Goal: Complete application form: Complete application form

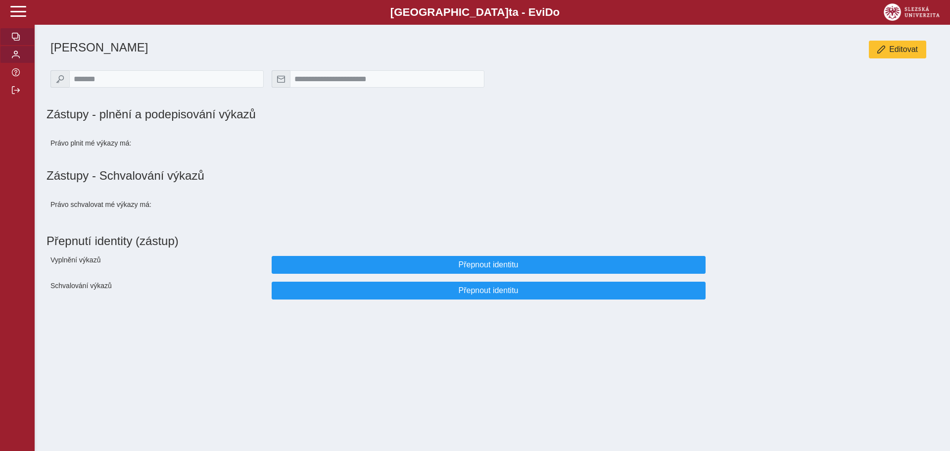
click at [19, 33] on button "button" at bounding box center [17, 37] width 35 height 18
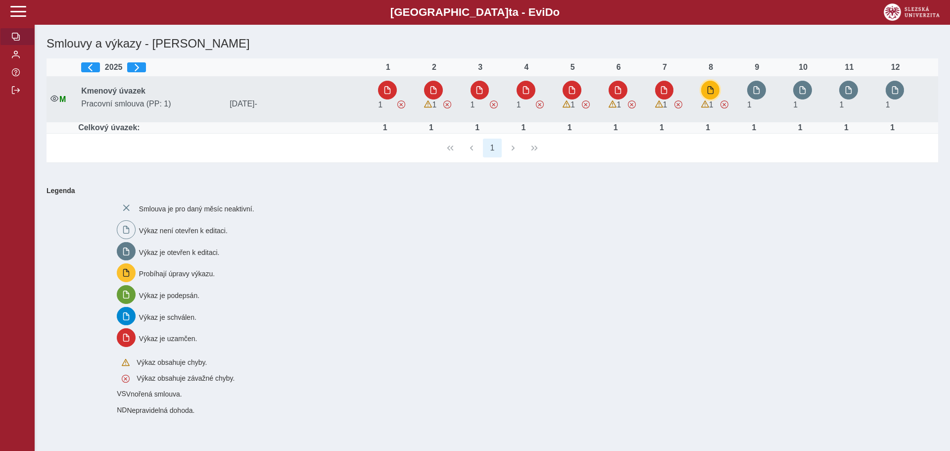
click at [714, 85] on button "button" at bounding box center [710, 90] width 19 height 19
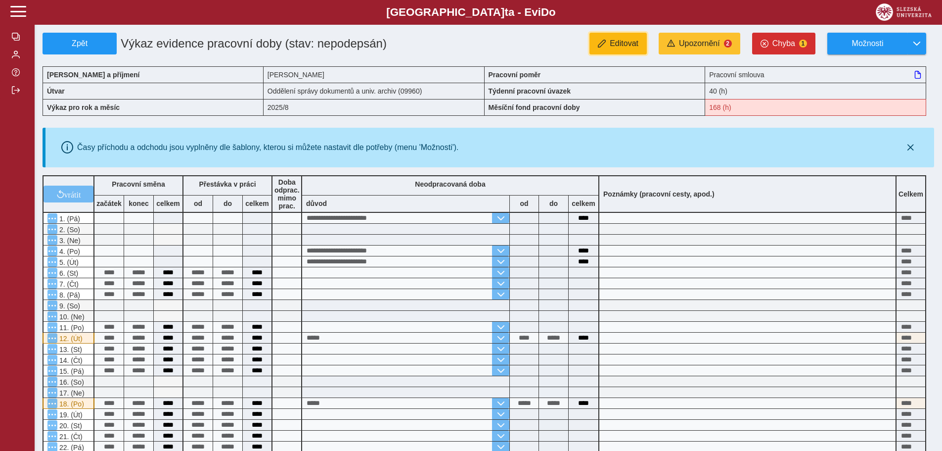
click at [624, 45] on span "Editovat" at bounding box center [624, 43] width 29 height 9
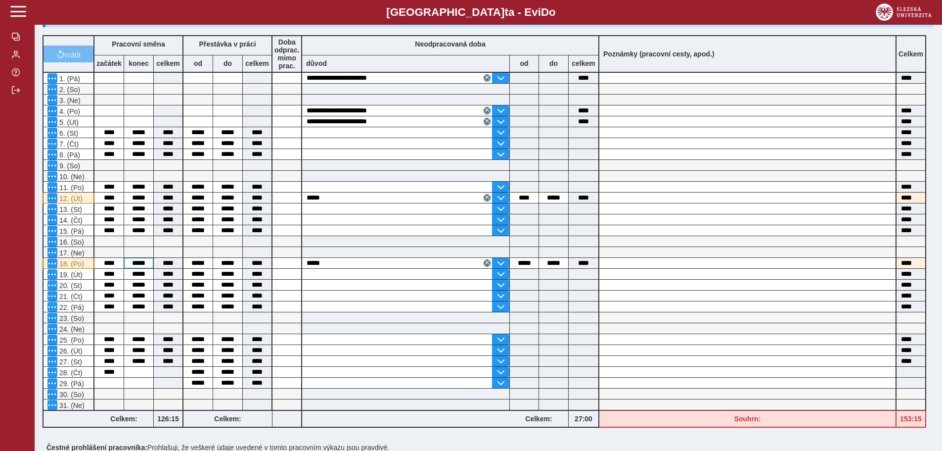
scroll to position [148, 0]
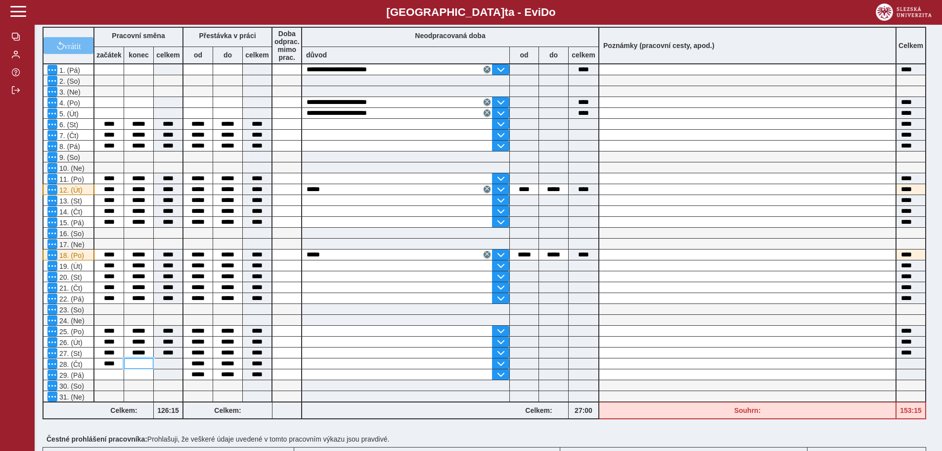
click at [144, 363] on input at bounding box center [138, 363] width 29 height 10
type input "*****"
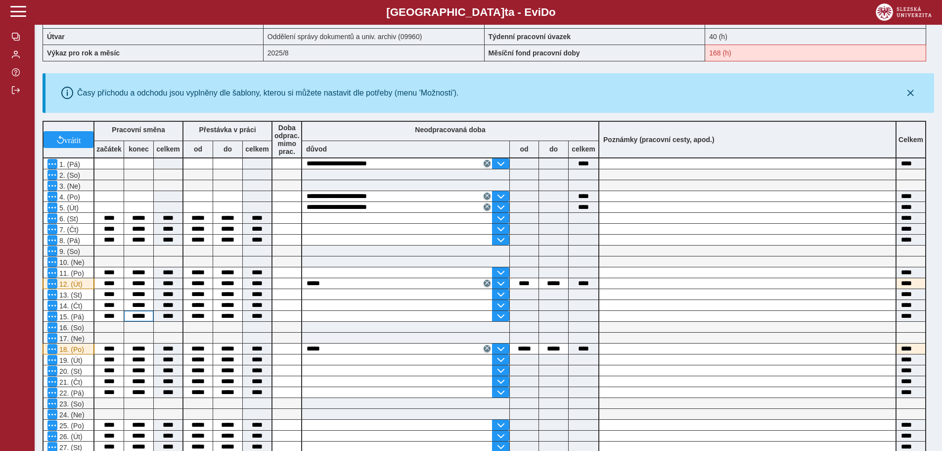
scroll to position [259, 0]
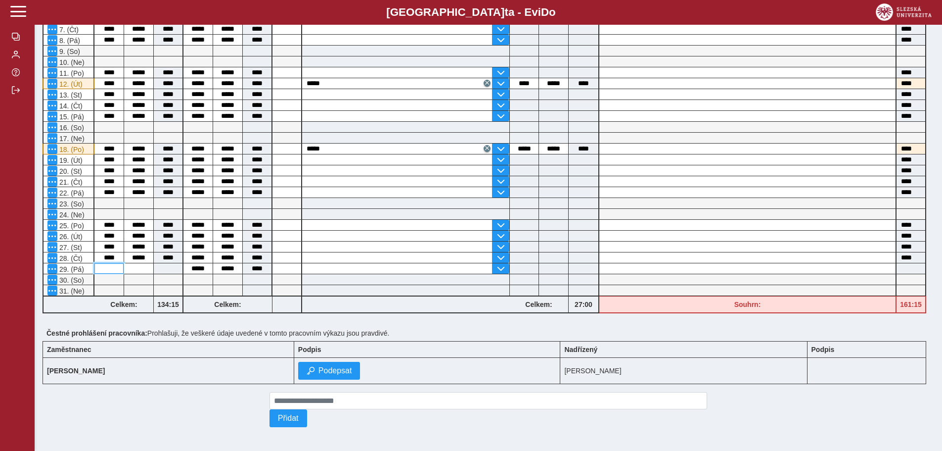
click at [112, 266] on input at bounding box center [108, 268] width 29 height 10
type input "****"
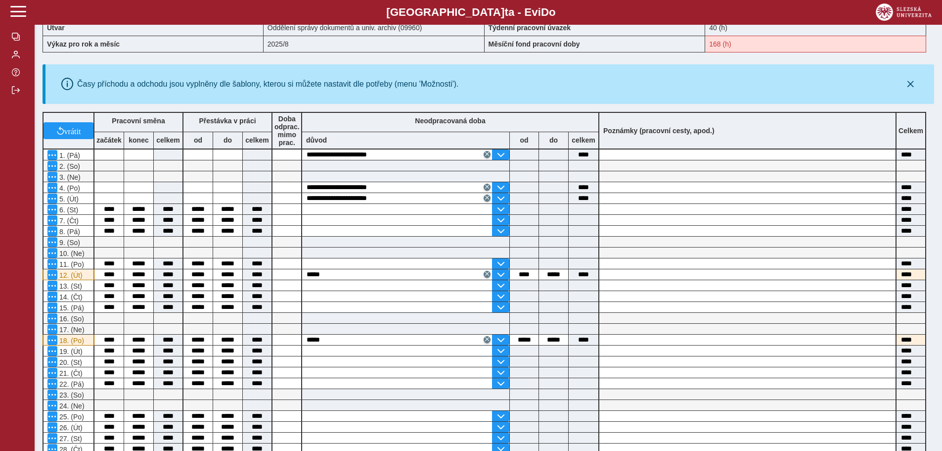
scroll to position [198, 0]
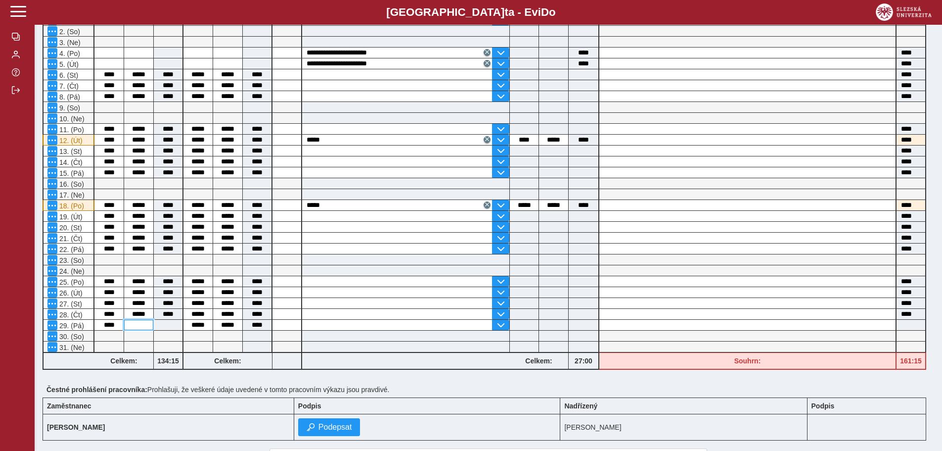
click at [130, 326] on input at bounding box center [138, 325] width 29 height 10
type input "*****"
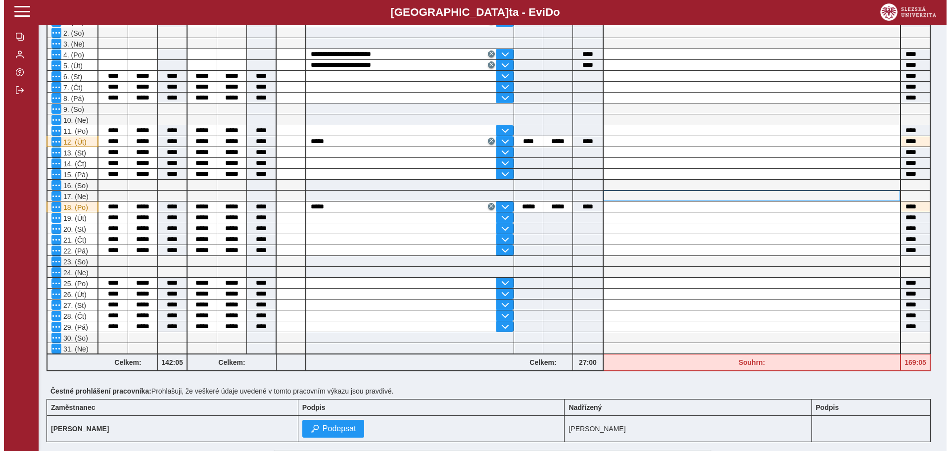
scroll to position [259, 0]
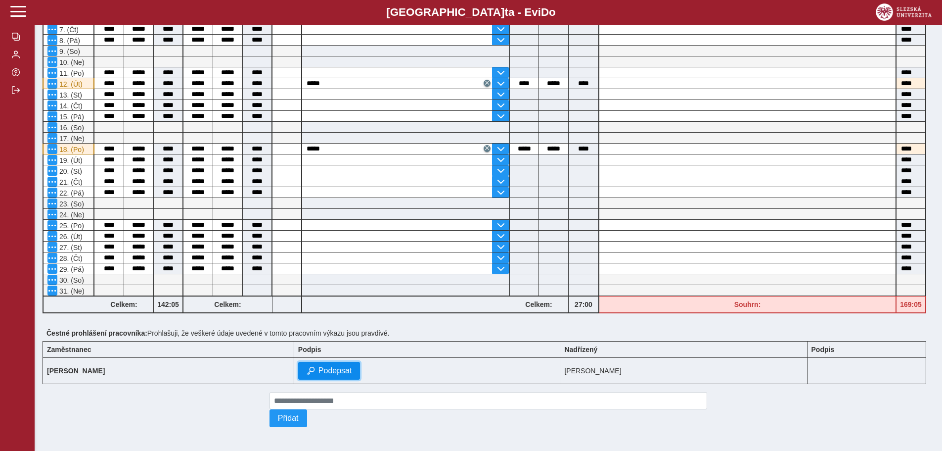
click at [333, 366] on span "Podepsat" at bounding box center [336, 370] width 34 height 9
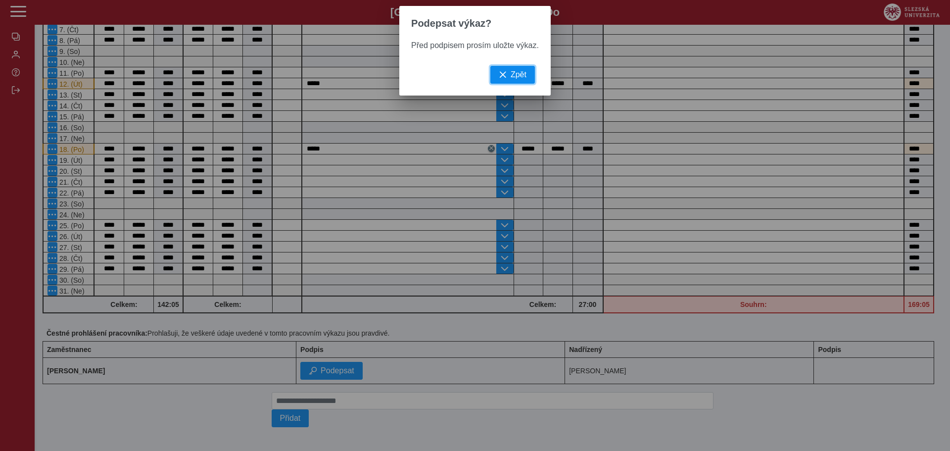
click at [529, 84] on button "Zpět" at bounding box center [512, 75] width 45 height 18
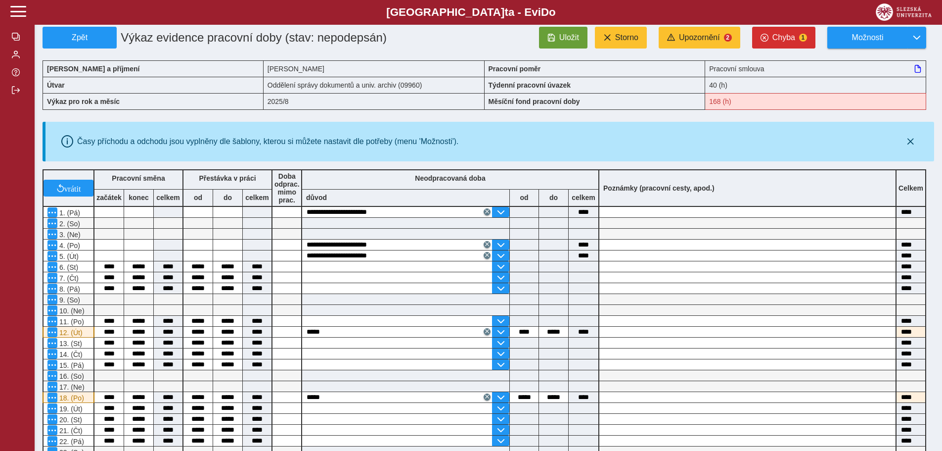
scroll to position [0, 0]
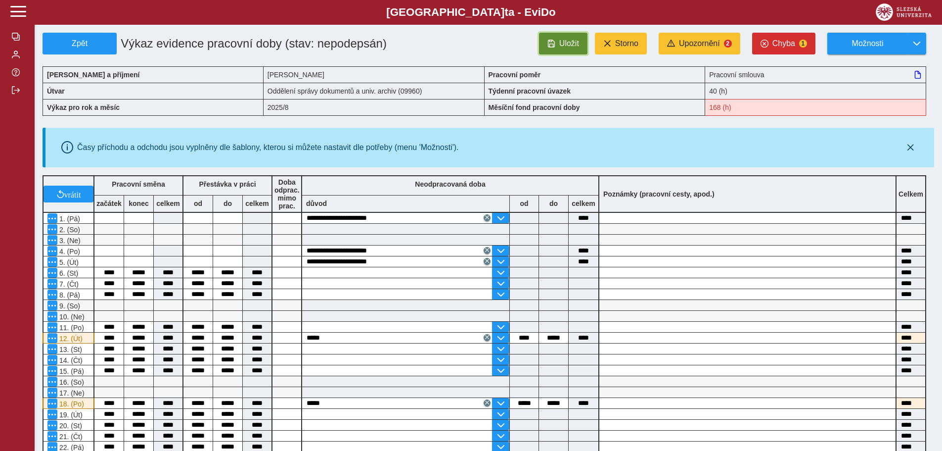
click at [566, 44] on span "Uložit" at bounding box center [569, 43] width 20 height 9
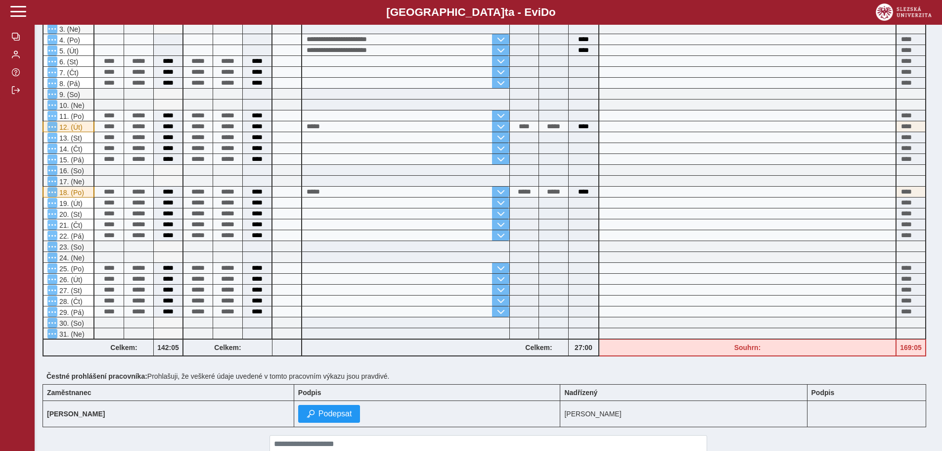
scroll to position [259, 0]
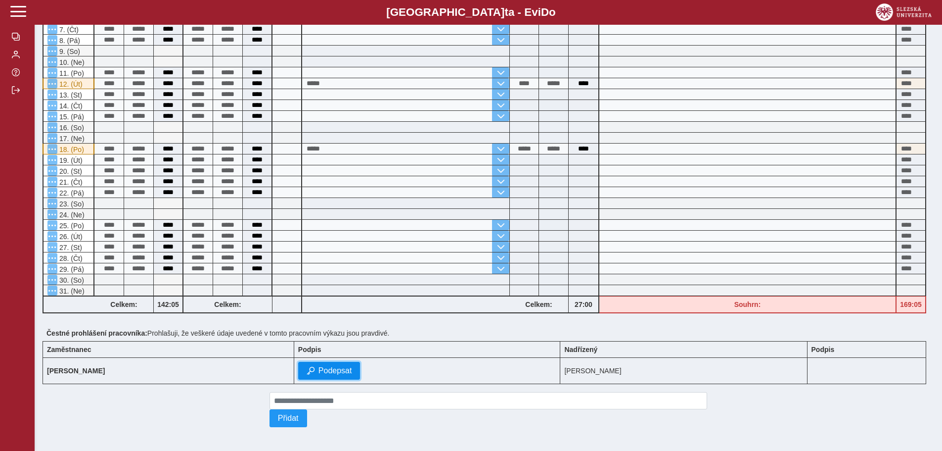
click at [333, 366] on span "Podepsat" at bounding box center [336, 370] width 34 height 9
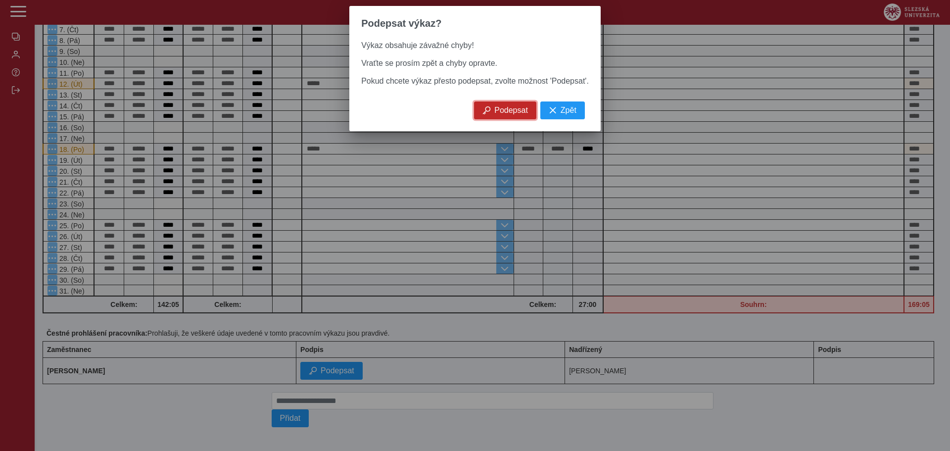
click at [509, 115] on span "Podepsat" at bounding box center [511, 110] width 34 height 9
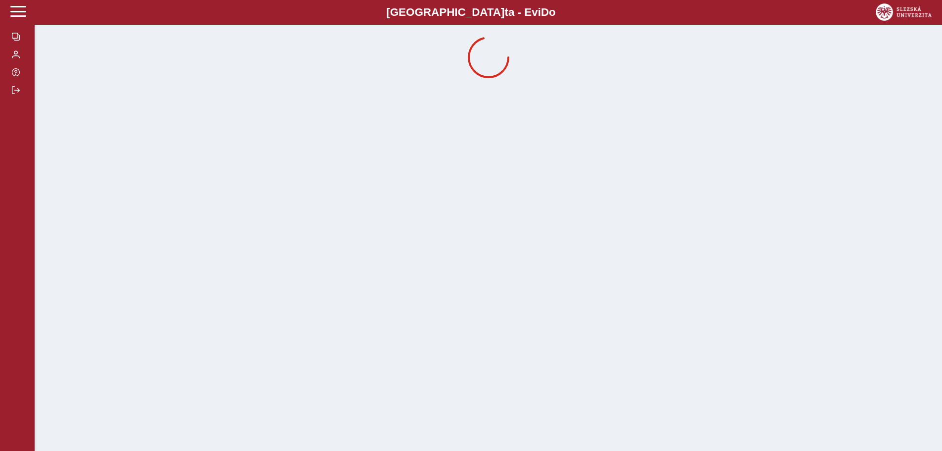
scroll to position [0, 0]
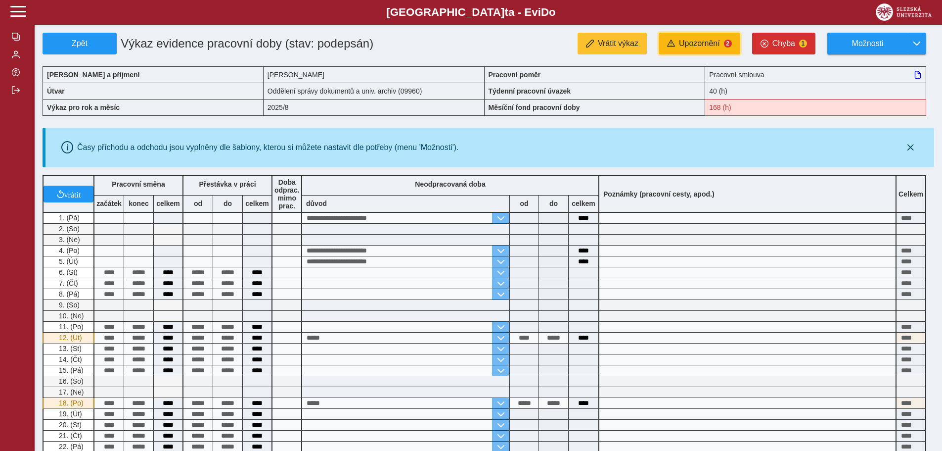
click at [710, 44] on span "Upozornění" at bounding box center [699, 43] width 41 height 9
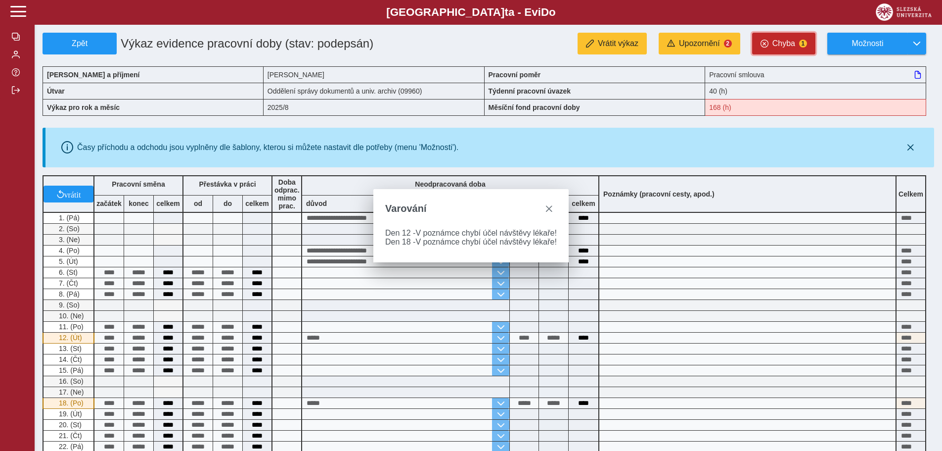
click at [783, 39] on span "Chyba" at bounding box center [784, 43] width 23 height 9
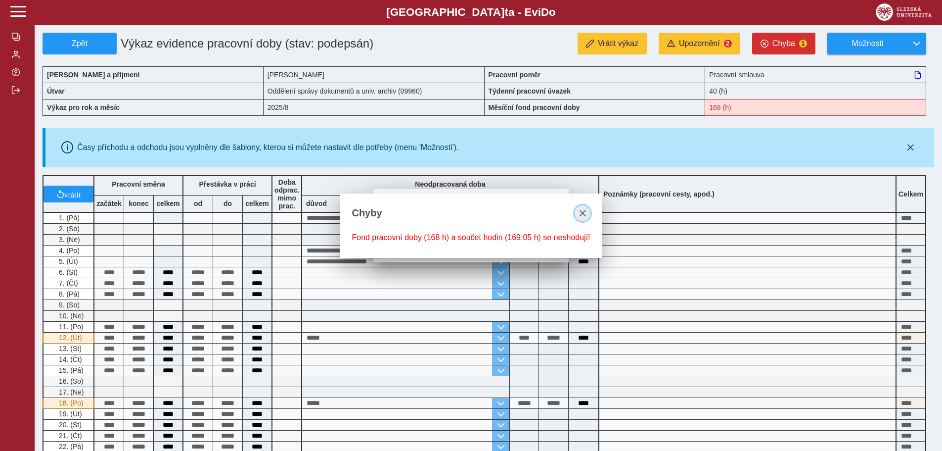
click at [580, 209] on span "close" at bounding box center [583, 213] width 8 height 8
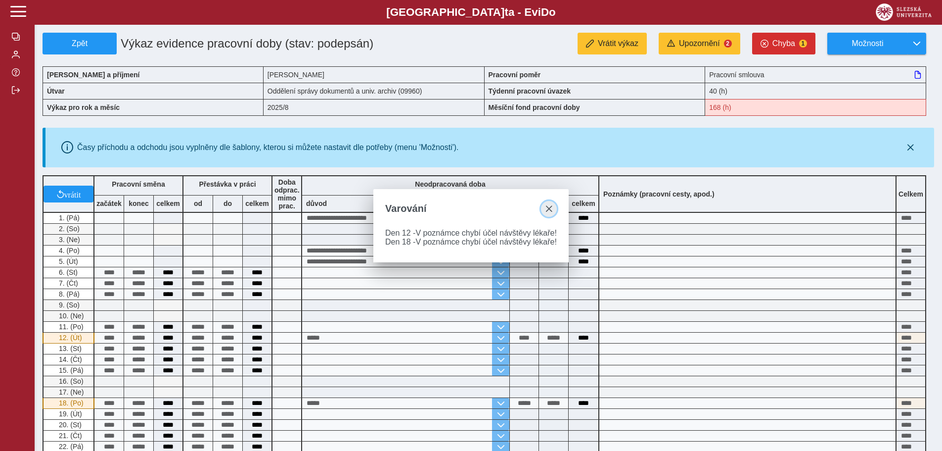
click at [549, 207] on span "close" at bounding box center [549, 209] width 8 height 8
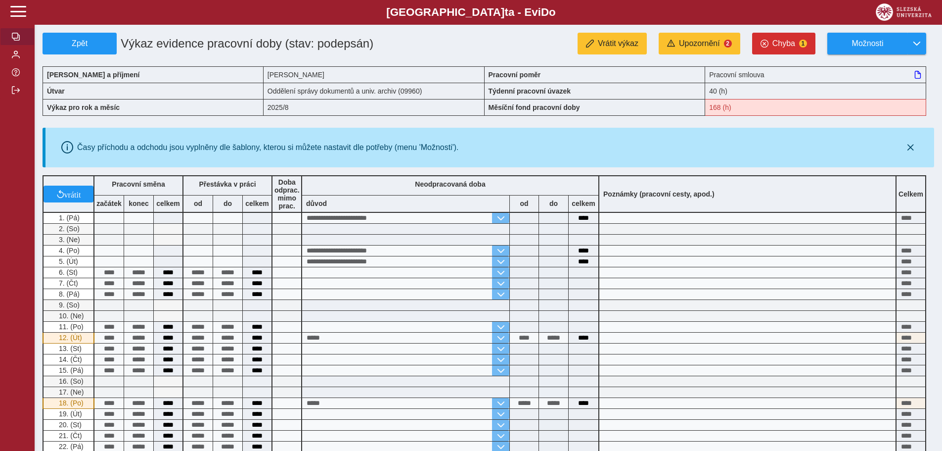
drag, startPoint x: 15, startPoint y: 38, endPoint x: 17, endPoint y: 28, distance: 10.1
click at [15, 36] on span "button" at bounding box center [16, 37] width 8 height 8
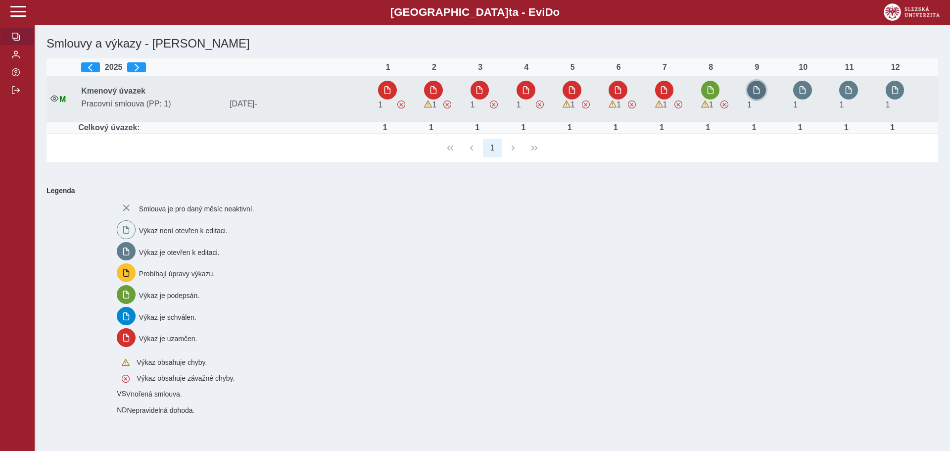
click at [760, 86] on span "button" at bounding box center [756, 90] width 8 height 8
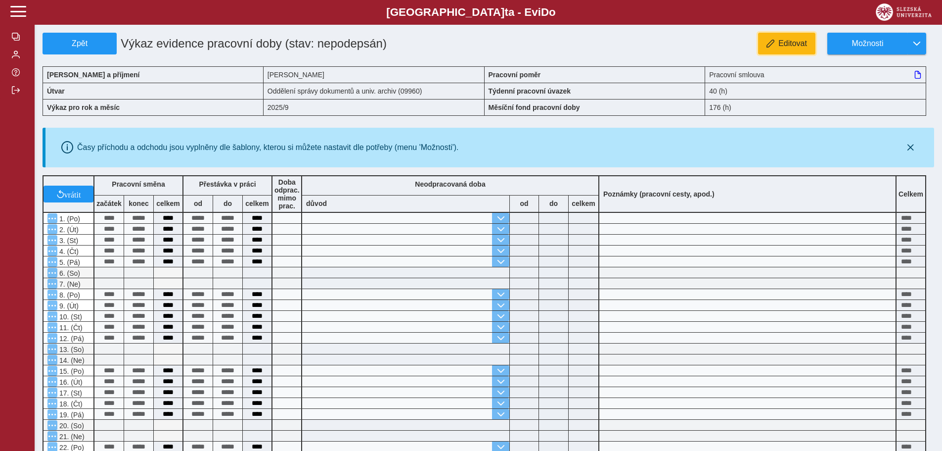
click at [778, 43] on button "Editovat" at bounding box center [786, 44] width 57 height 22
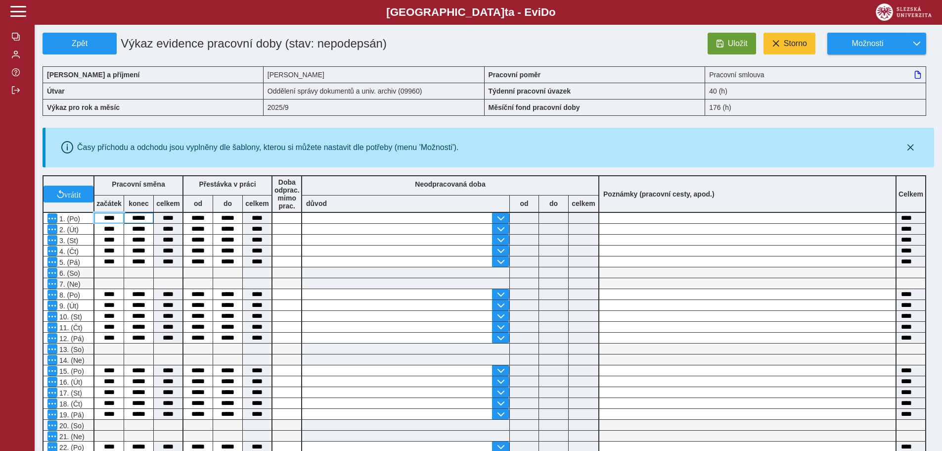
type input "***"
drag, startPoint x: 114, startPoint y: 220, endPoint x: 86, endPoint y: 218, distance: 27.8
click at [86, 218] on div "vrátit Pracovní směna začátek konec celkem Přestávka v práci od do celkem Doba …" at bounding box center [485, 365] width 892 height 389
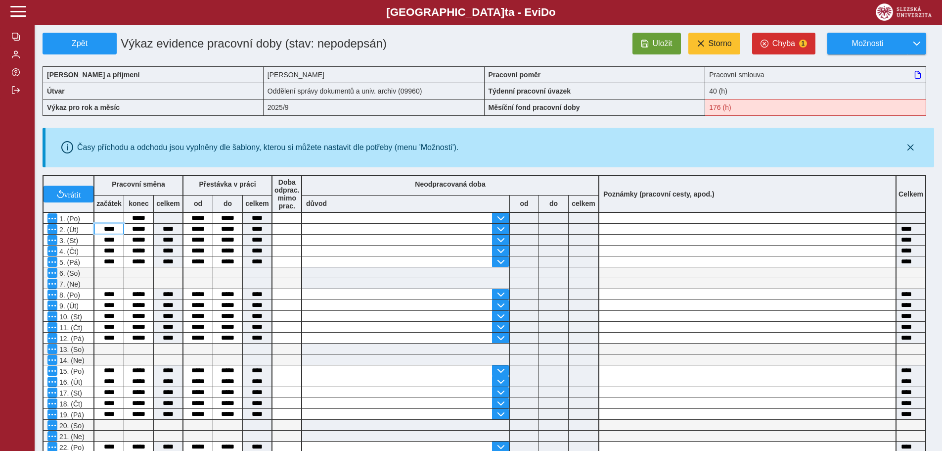
drag, startPoint x: 118, startPoint y: 229, endPoint x: 97, endPoint y: 229, distance: 20.3
click at [97, 229] on input "****" at bounding box center [108, 229] width 29 height 10
drag, startPoint x: 101, startPoint y: 240, endPoint x: 120, endPoint y: 256, distance: 24.9
click at [120, 256] on div "vrátit Pracovní směna začátek konec celkem Přestávka v práci od do celkem Doba …" at bounding box center [485, 365] width 892 height 389
drag, startPoint x: 121, startPoint y: 251, endPoint x: 98, endPoint y: 251, distance: 22.8
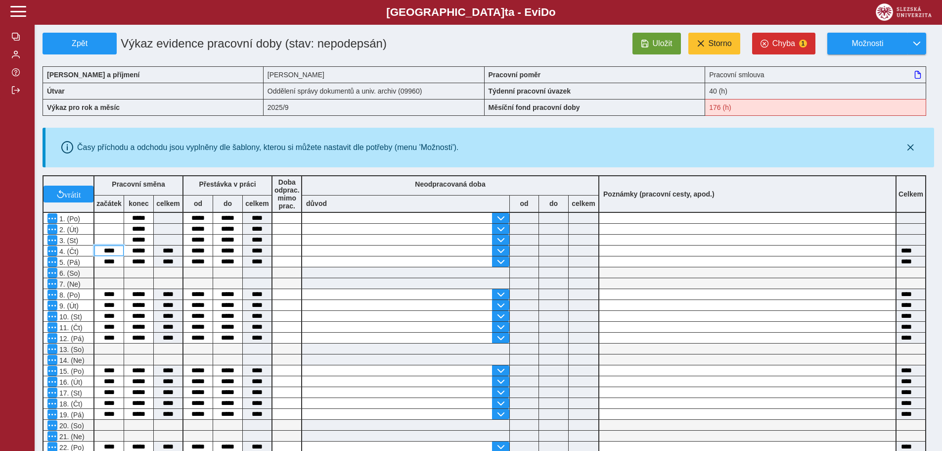
click at [98, 251] on input "****" at bounding box center [108, 250] width 29 height 10
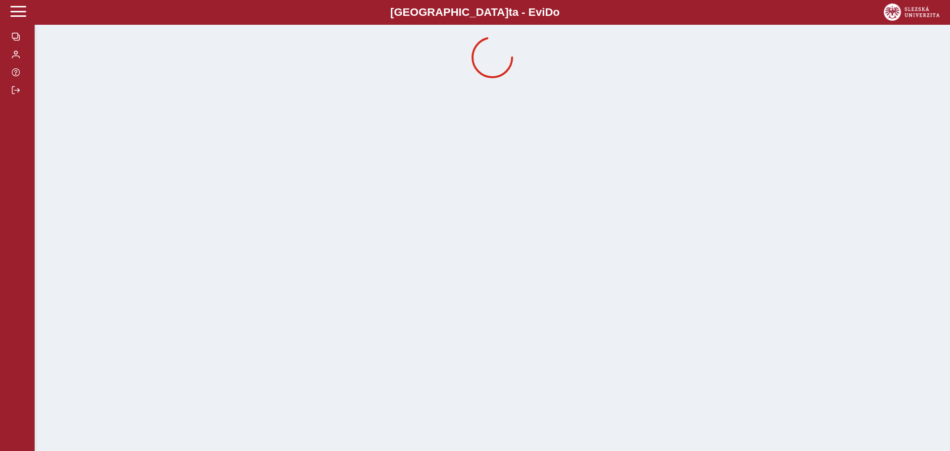
drag, startPoint x: 114, startPoint y: 260, endPoint x: 99, endPoint y: 262, distance: 15.0
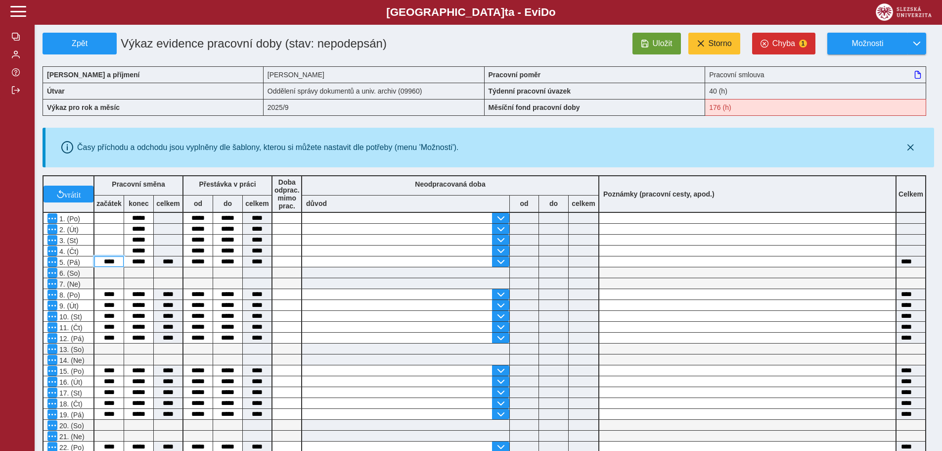
drag, startPoint x: 116, startPoint y: 260, endPoint x: 95, endPoint y: 260, distance: 20.8
click at [95, 260] on input "****" at bounding box center [108, 261] width 29 height 10
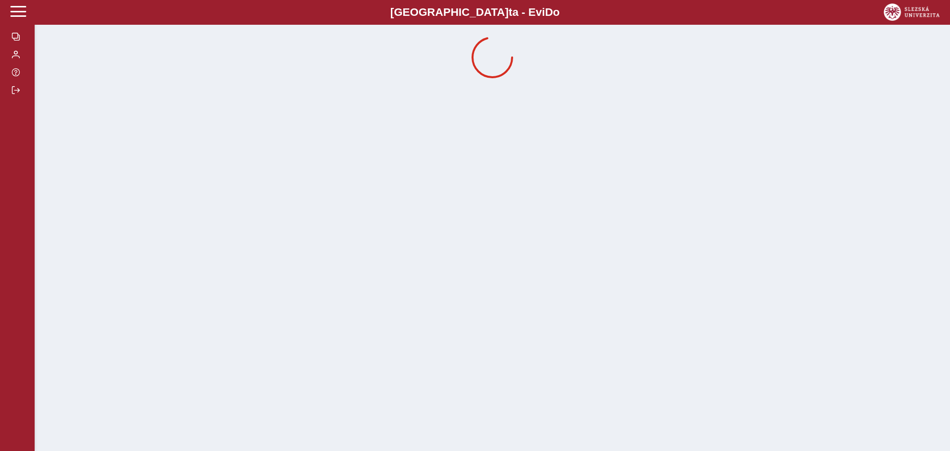
drag, startPoint x: 116, startPoint y: 144, endPoint x: 91, endPoint y: 149, distance: 25.1
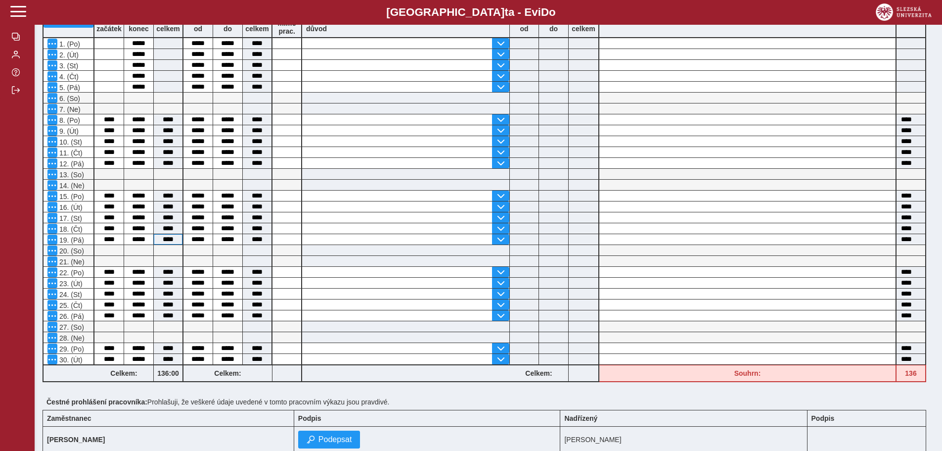
scroll to position [198, 0]
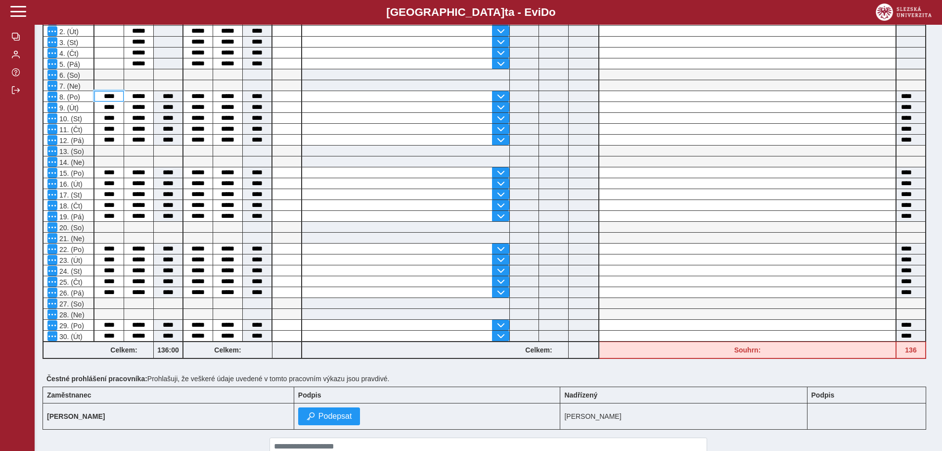
click at [117, 97] on input "****" at bounding box center [108, 96] width 29 height 10
type input "*"
drag, startPoint x: 118, startPoint y: 108, endPoint x: 98, endPoint y: 110, distance: 19.4
click at [98, 110] on input "****" at bounding box center [108, 107] width 29 height 10
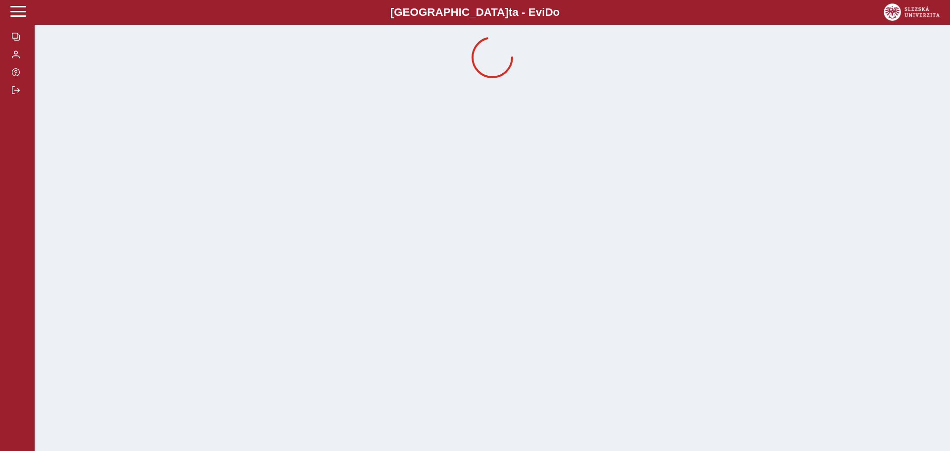
drag, startPoint x: 107, startPoint y: 119, endPoint x: 97, endPoint y: 122, distance: 10.3
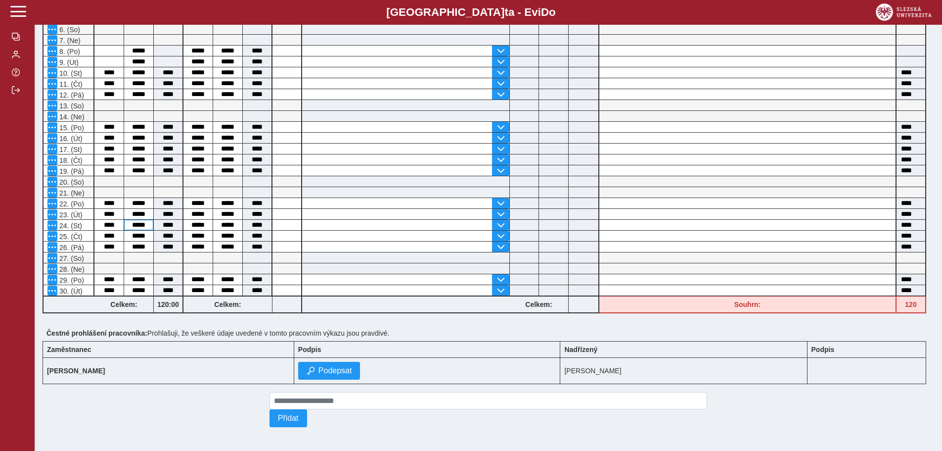
scroll to position [248, 0]
drag, startPoint x: 116, startPoint y: 65, endPoint x: 94, endPoint y: 67, distance: 21.9
click at [94, 67] on input "****" at bounding box center [108, 72] width 29 height 10
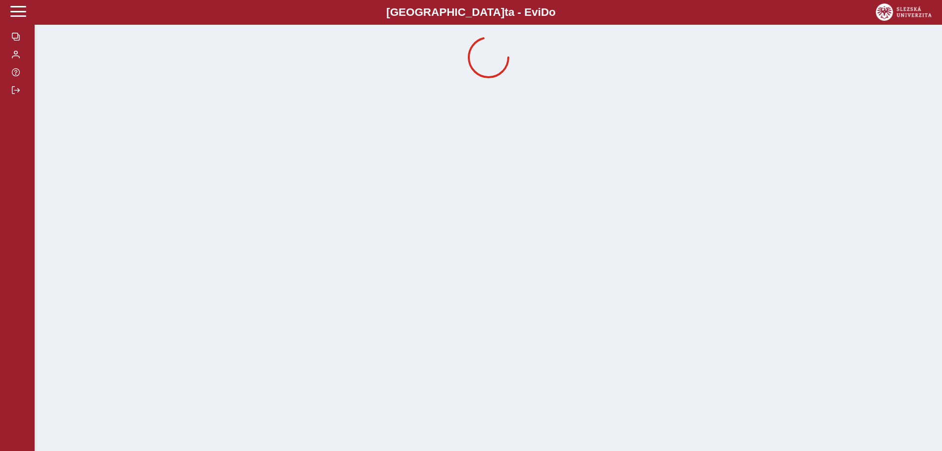
scroll to position [0, 0]
drag, startPoint x: 109, startPoint y: 78, endPoint x: 99, endPoint y: 81, distance: 9.7
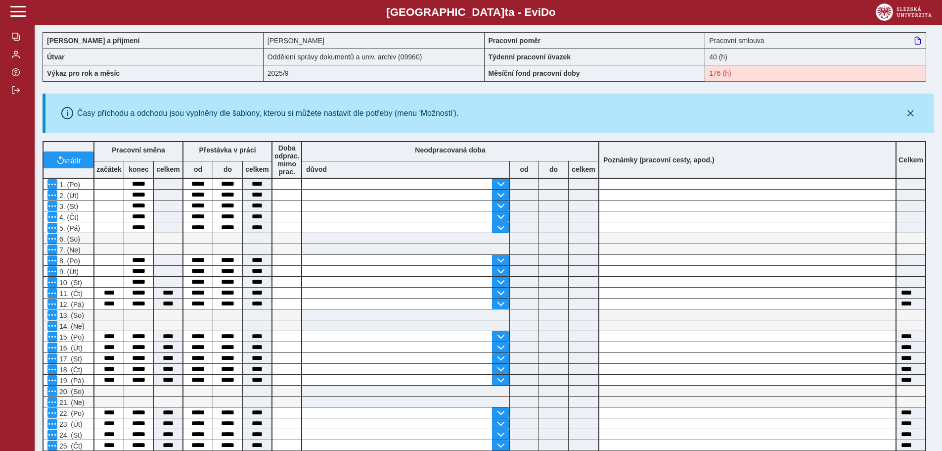
scroll to position [148, 0]
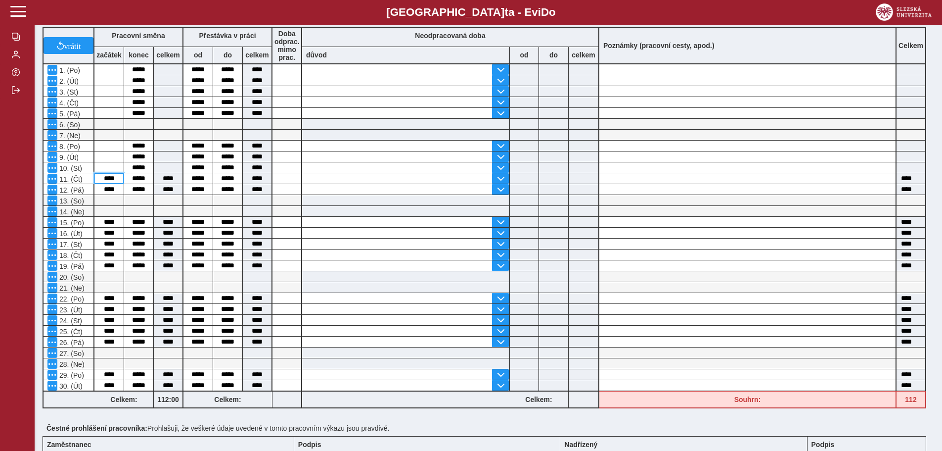
drag, startPoint x: 116, startPoint y: 177, endPoint x: 97, endPoint y: 181, distance: 19.2
click at [97, 181] on input "****" at bounding box center [108, 178] width 29 height 10
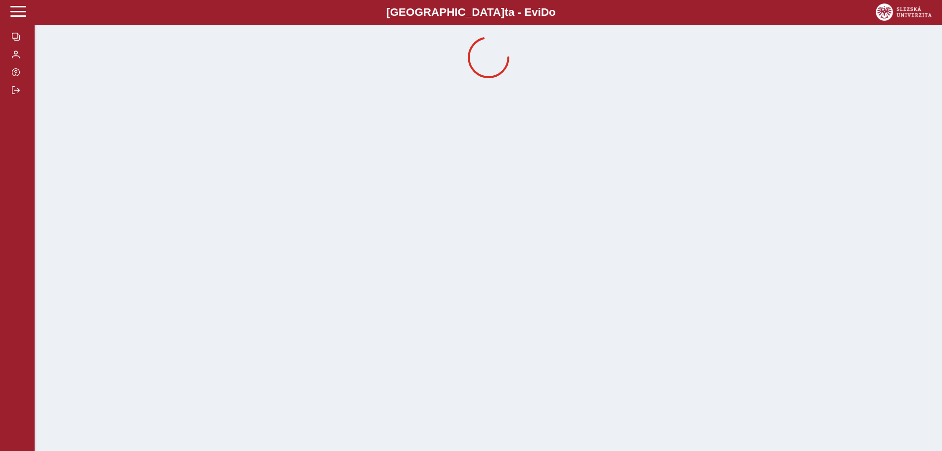
scroll to position [0, 0]
drag, startPoint x: 117, startPoint y: 189, endPoint x: 103, endPoint y: 190, distance: 13.4
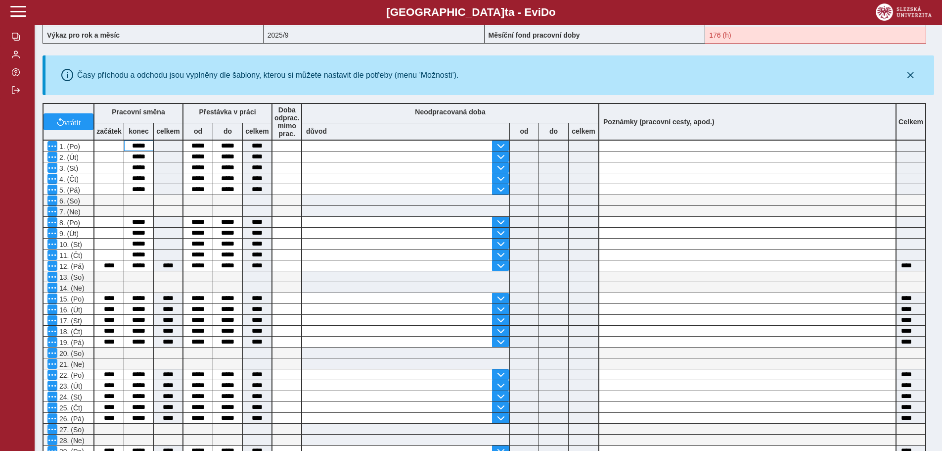
scroll to position [198, 0]
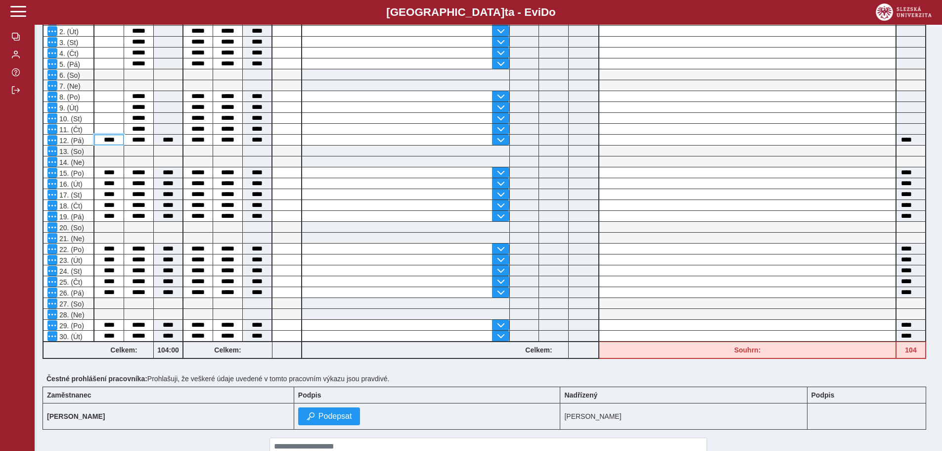
drag, startPoint x: 114, startPoint y: 139, endPoint x: 97, endPoint y: 140, distance: 16.4
click at [97, 140] on input "****" at bounding box center [108, 140] width 29 height 10
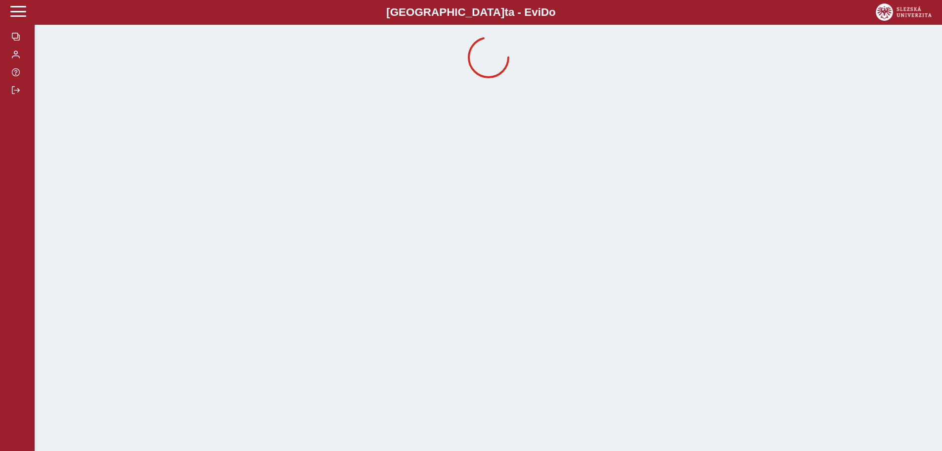
scroll to position [0, 0]
drag, startPoint x: 116, startPoint y: 174, endPoint x: 100, endPoint y: 174, distance: 15.3
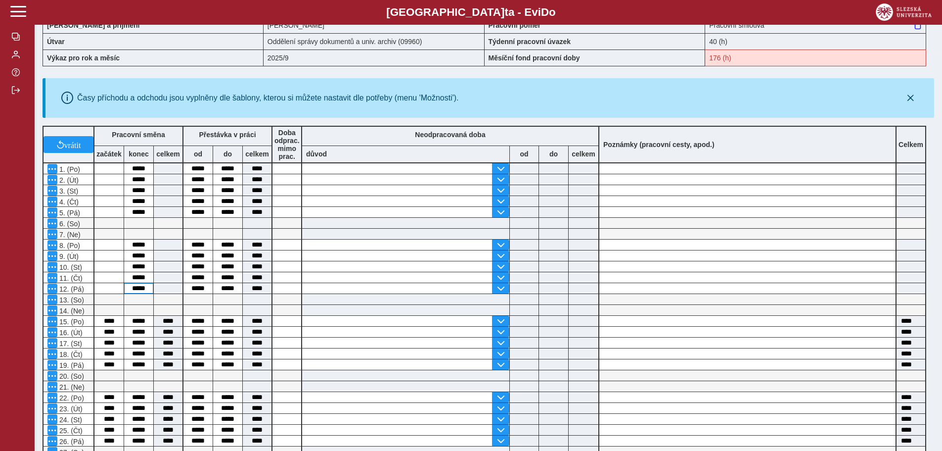
scroll to position [148, 0]
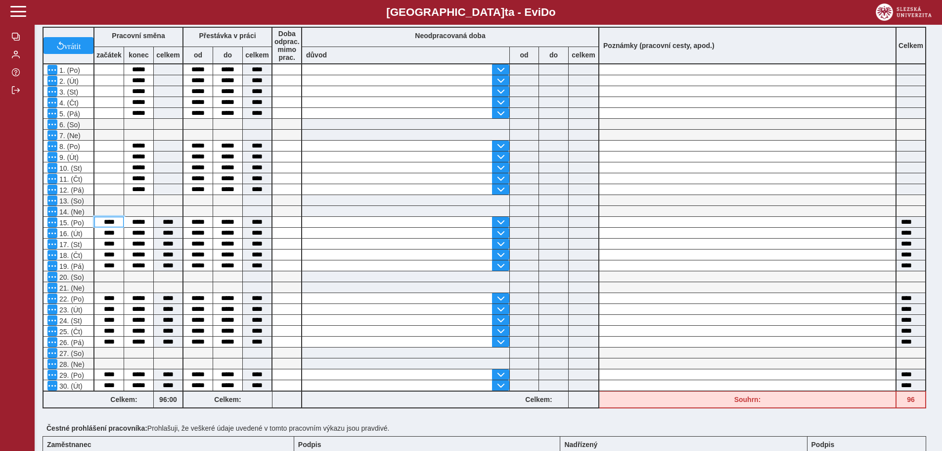
drag, startPoint x: 116, startPoint y: 223, endPoint x: 99, endPoint y: 223, distance: 16.3
click at [99, 223] on input "****" at bounding box center [108, 222] width 29 height 10
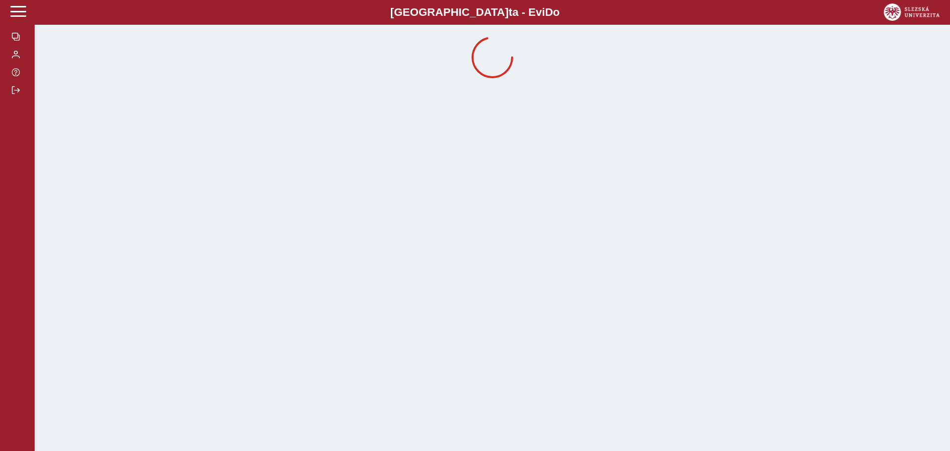
drag, startPoint x: 115, startPoint y: 233, endPoint x: 100, endPoint y: 233, distance: 15.3
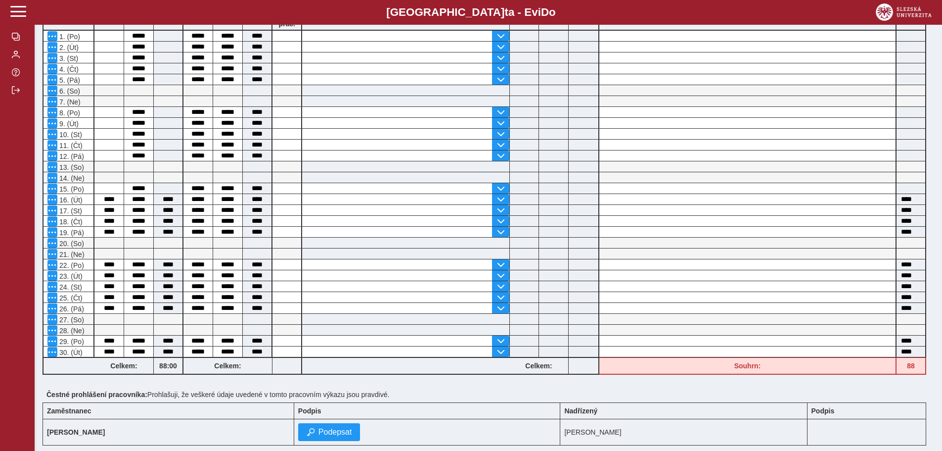
scroll to position [198, 0]
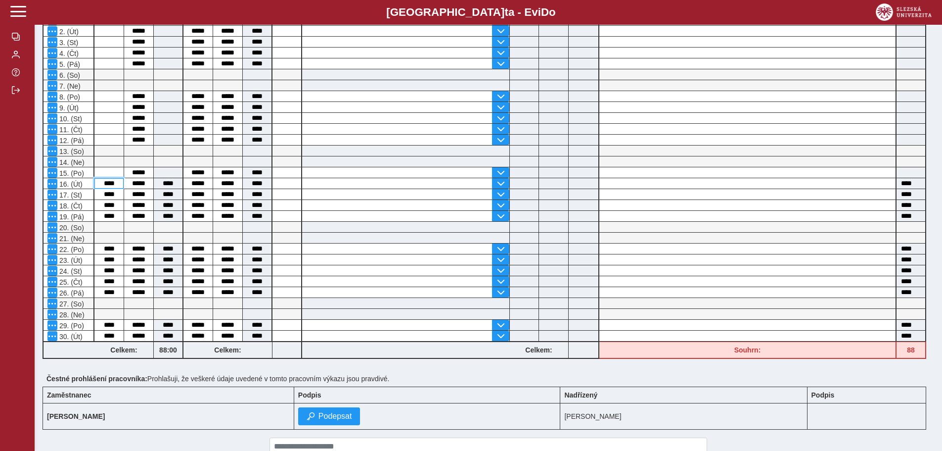
drag, startPoint x: 118, startPoint y: 183, endPoint x: 97, endPoint y: 185, distance: 20.4
click at [97, 185] on input "****" at bounding box center [108, 183] width 29 height 10
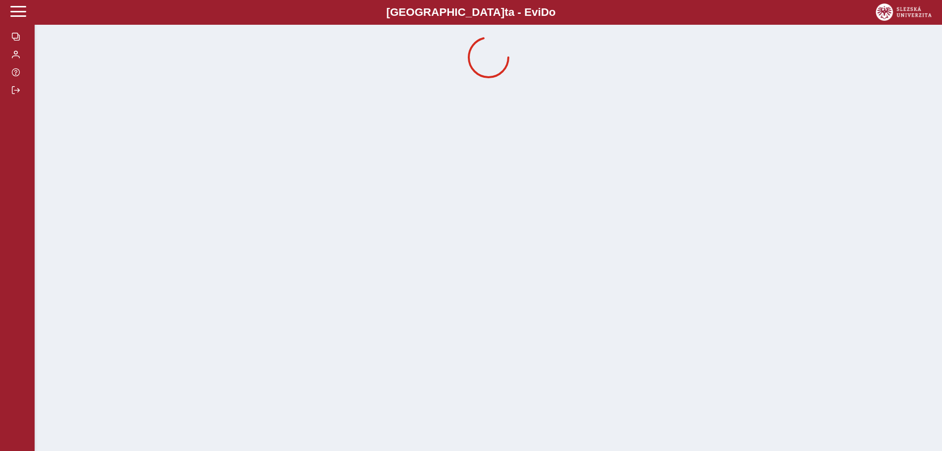
scroll to position [0, 0]
drag, startPoint x: 116, startPoint y: 196, endPoint x: 101, endPoint y: 197, distance: 15.4
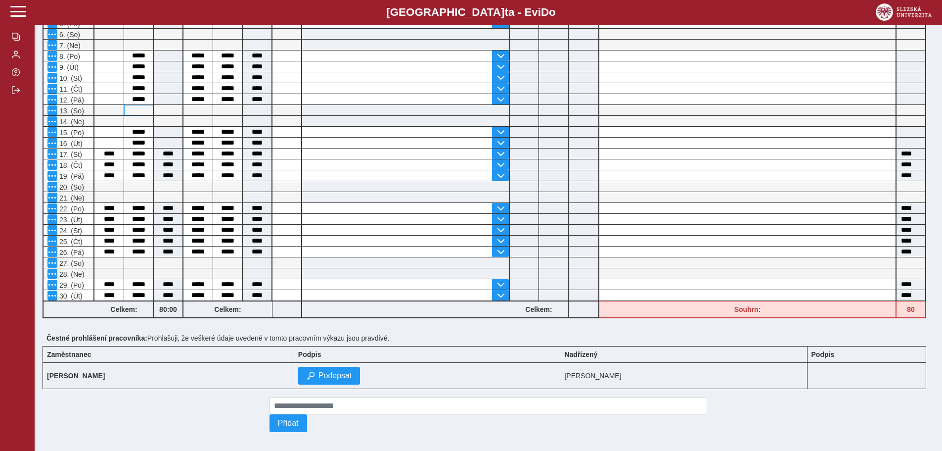
scroll to position [248, 0]
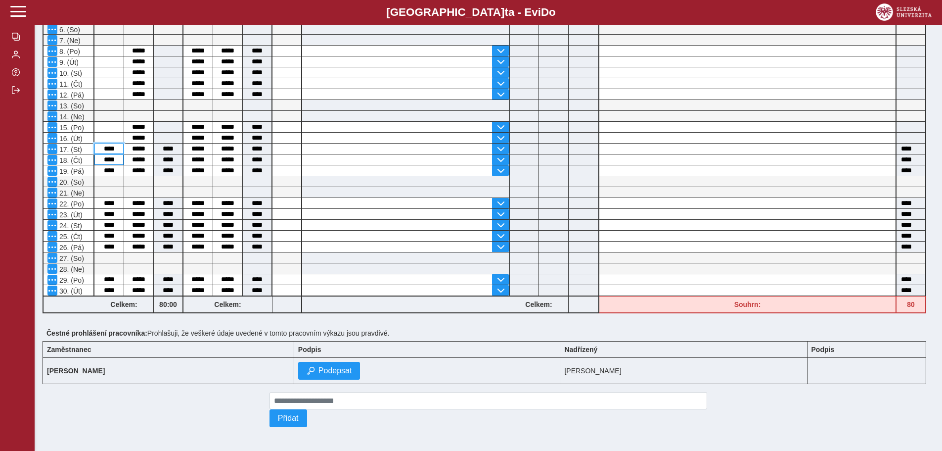
drag, startPoint x: 117, startPoint y: 143, endPoint x: 102, endPoint y: 150, distance: 16.4
click at [102, 150] on div "vrátit Pracovní směna začátek konec celkem Přestávka v práci od do celkem Doba …" at bounding box center [485, 122] width 892 height 389
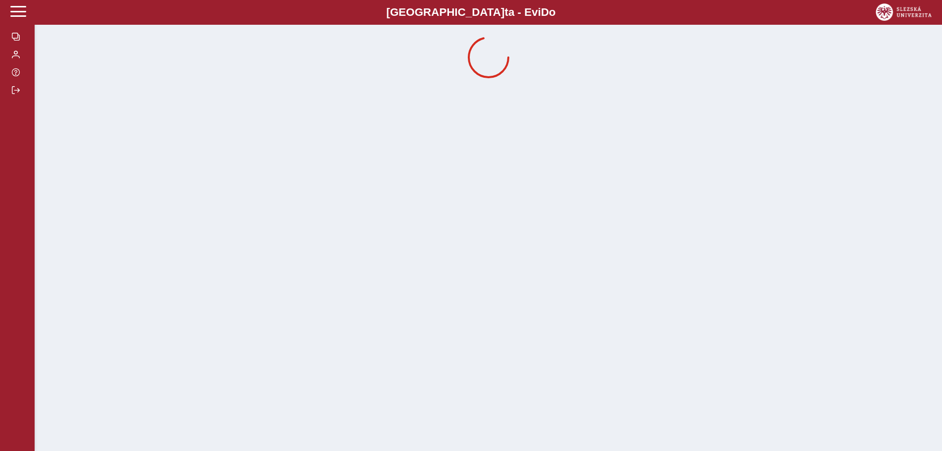
scroll to position [0, 0]
drag, startPoint x: 112, startPoint y: 153, endPoint x: 100, endPoint y: 154, distance: 11.9
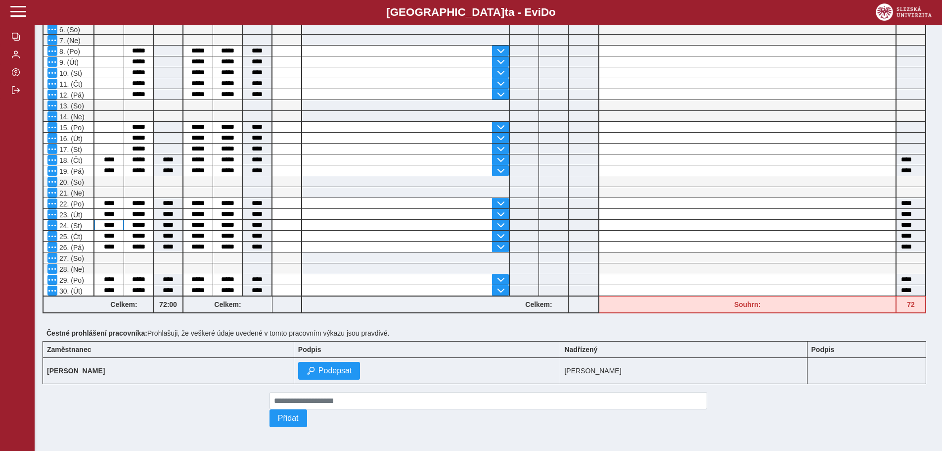
scroll to position [248, 0]
drag, startPoint x: 111, startPoint y: 156, endPoint x: 94, endPoint y: 159, distance: 17.1
click at [94, 159] on input "****" at bounding box center [108, 159] width 29 height 10
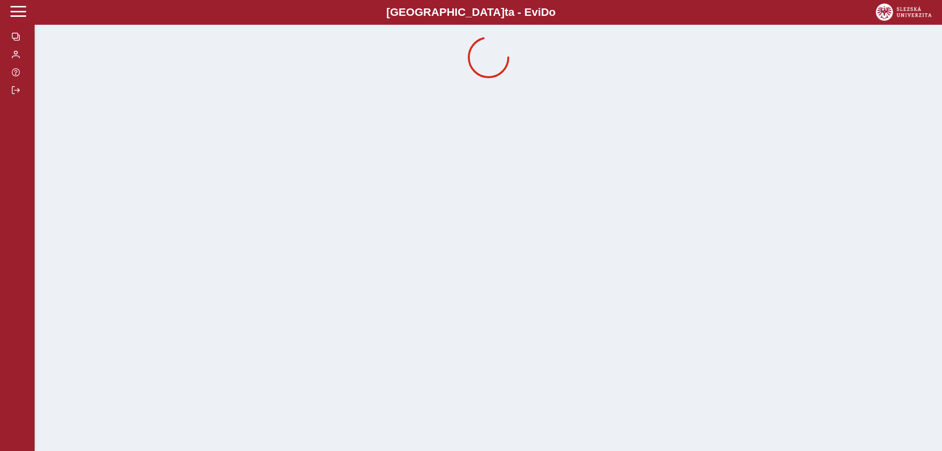
scroll to position [0, 0]
drag, startPoint x: 117, startPoint y: 166, endPoint x: 109, endPoint y: 168, distance: 7.8
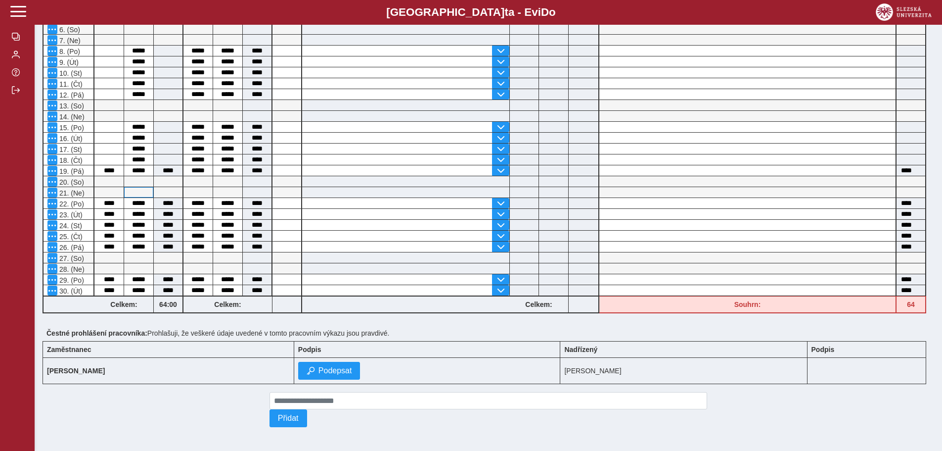
scroll to position [248, 0]
drag, startPoint x: 107, startPoint y: 167, endPoint x: 100, endPoint y: 170, distance: 7.5
click at [100, 170] on input "****" at bounding box center [108, 170] width 29 height 10
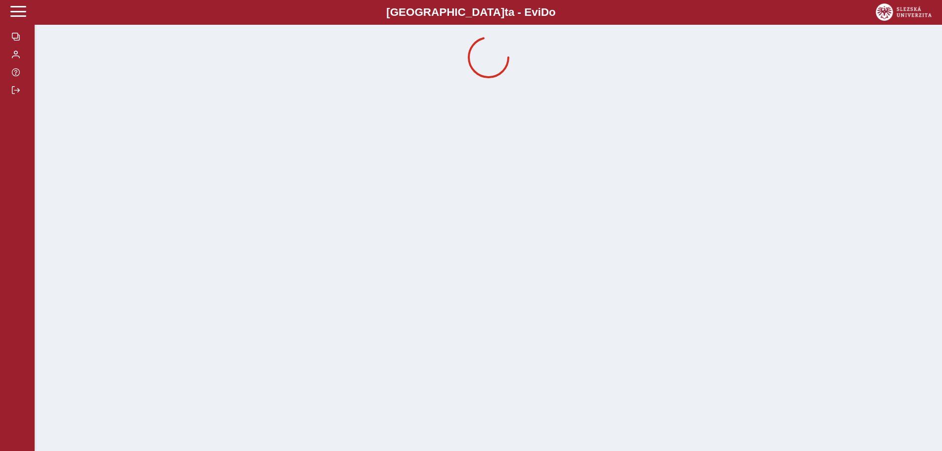
scroll to position [0, 0]
drag, startPoint x: 115, startPoint y: 199, endPoint x: 96, endPoint y: 205, distance: 19.7
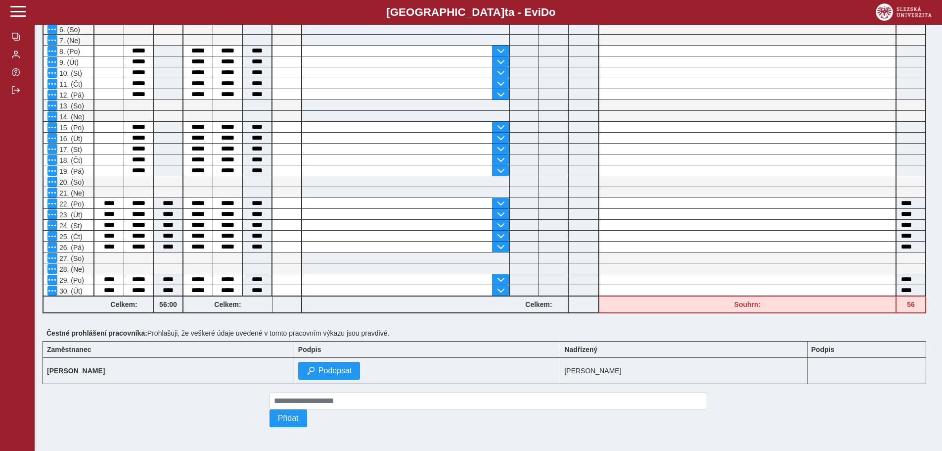
scroll to position [247, 0]
drag, startPoint x: 116, startPoint y: 201, endPoint x: 99, endPoint y: 205, distance: 16.9
click at [99, 205] on div "vrátit Pracovní směna začátek konec celkem Přestávka v práci od do celkem Doba …" at bounding box center [485, 122] width 892 height 389
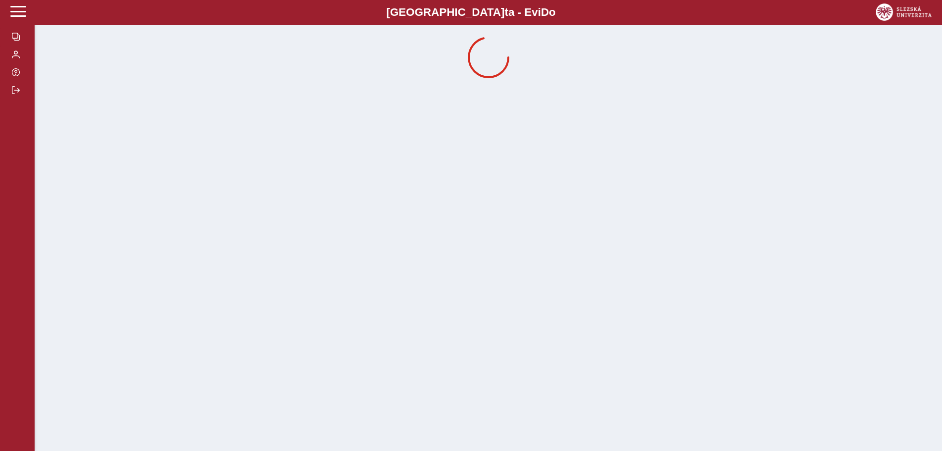
scroll to position [0, 0]
drag, startPoint x: 116, startPoint y: 212, endPoint x: 107, endPoint y: 211, distance: 8.4
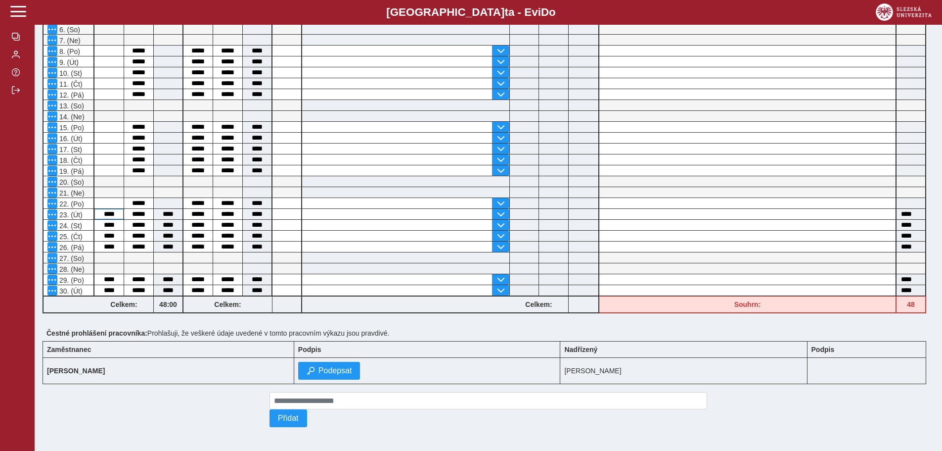
scroll to position [248, 0]
drag, startPoint x: 119, startPoint y: 211, endPoint x: 98, endPoint y: 215, distance: 20.6
click at [98, 215] on div "vrátit Pracovní směna začátek konec celkem Přestávka v práci od do celkem Doba …" at bounding box center [485, 122] width 892 height 389
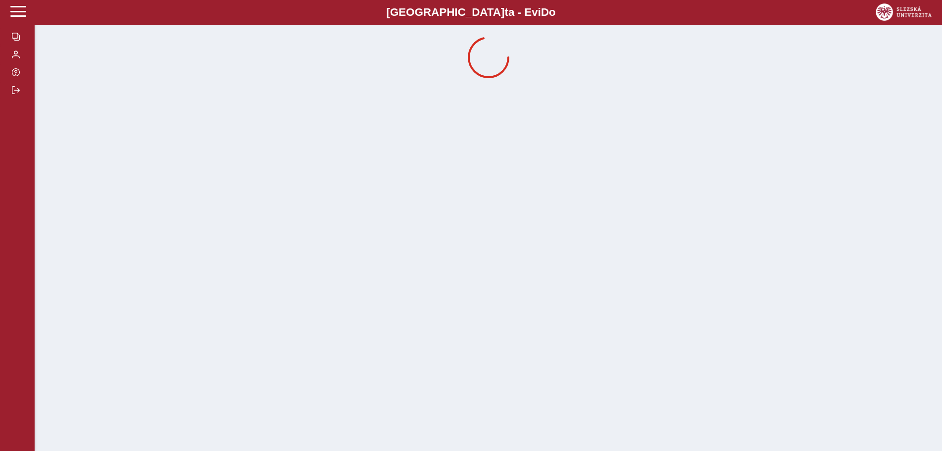
scroll to position [0, 0]
drag, startPoint x: 118, startPoint y: 220, endPoint x: 110, endPoint y: 223, distance: 8.3
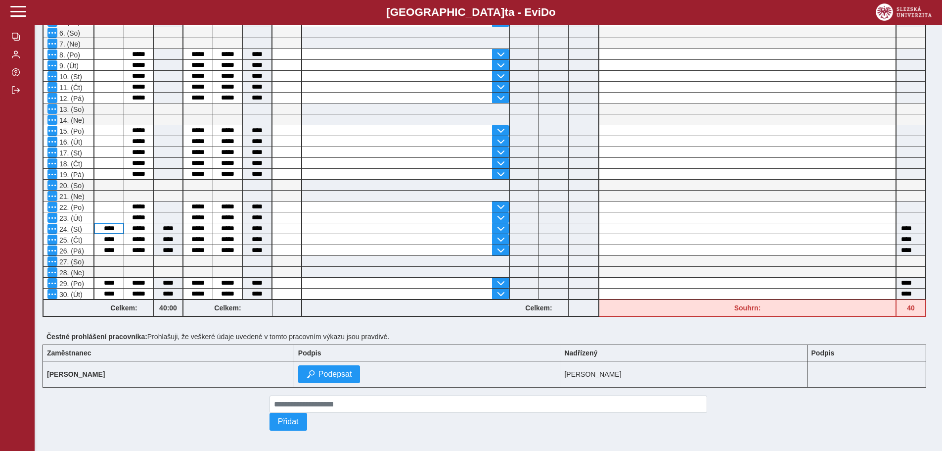
scroll to position [247, 0]
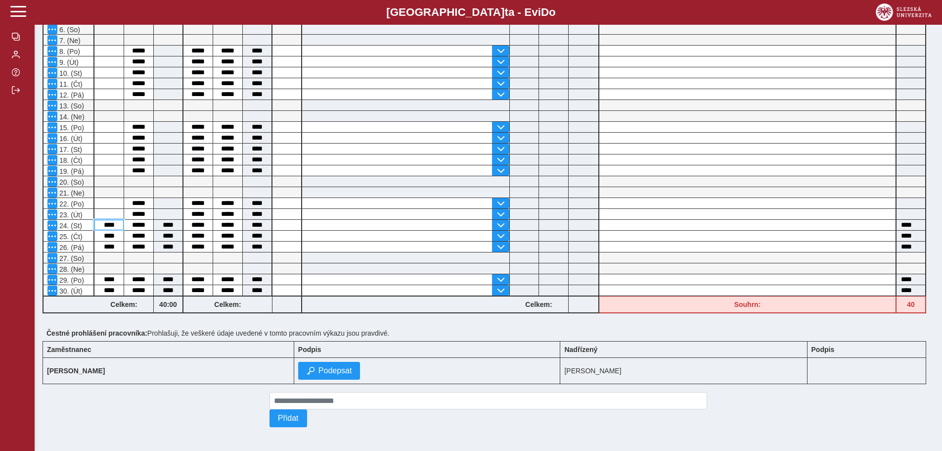
drag, startPoint x: 109, startPoint y: 219, endPoint x: 99, endPoint y: 224, distance: 11.1
click at [99, 224] on input "****" at bounding box center [108, 225] width 29 height 10
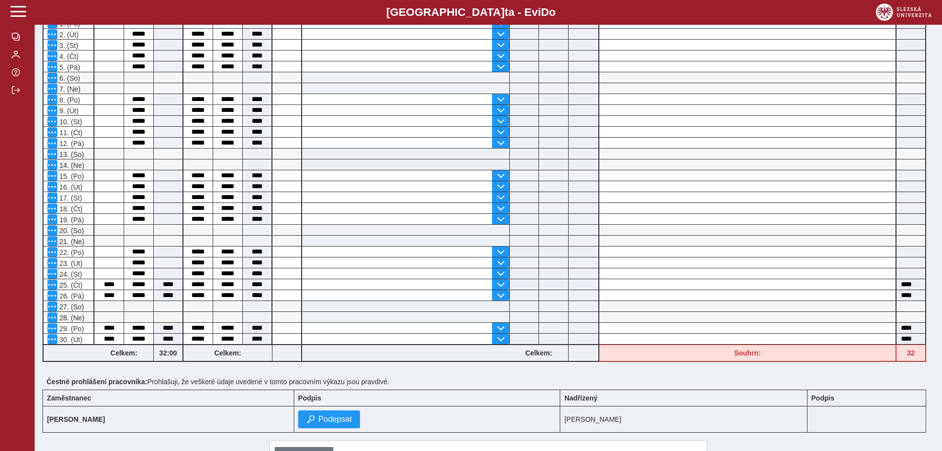
scroll to position [198, 0]
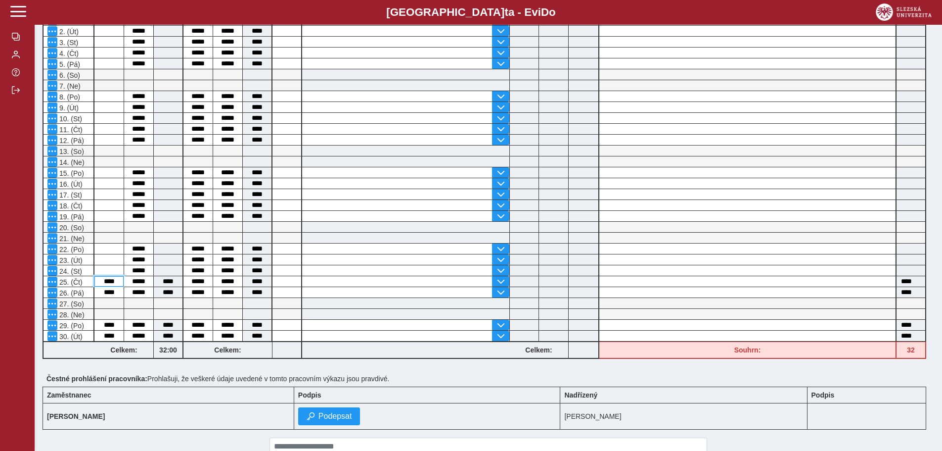
drag, startPoint x: 119, startPoint y: 281, endPoint x: 97, endPoint y: 285, distance: 22.6
click at [97, 285] on input "****" at bounding box center [108, 281] width 29 height 10
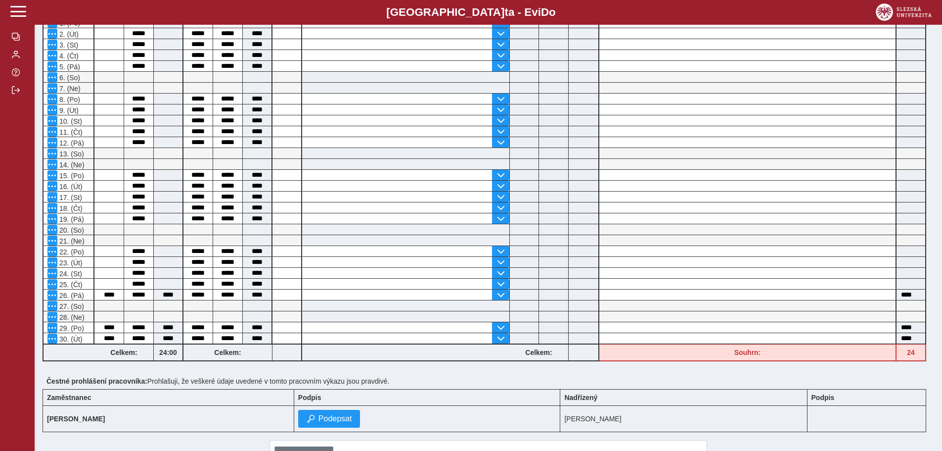
scroll to position [247, 0]
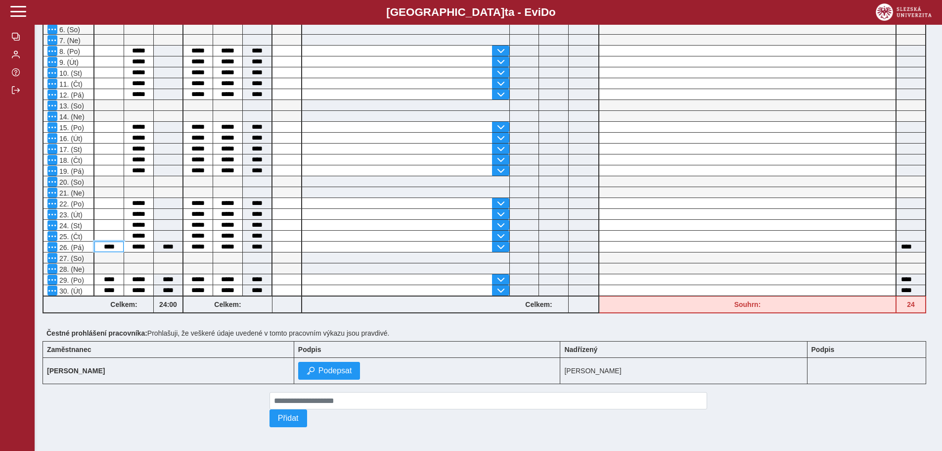
drag, startPoint x: 116, startPoint y: 241, endPoint x: 99, endPoint y: 248, distance: 18.2
click at [99, 248] on div "****" at bounding box center [109, 246] width 30 height 11
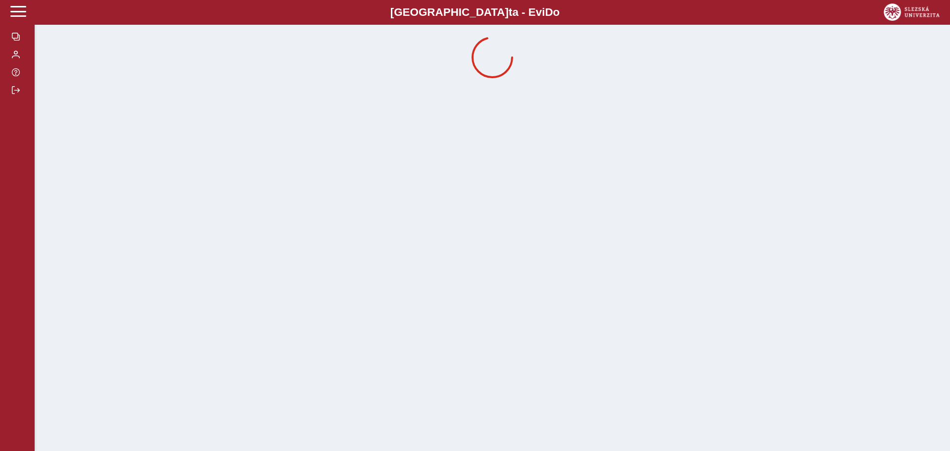
drag, startPoint x: 117, startPoint y: 274, endPoint x: 99, endPoint y: 279, distance: 19.2
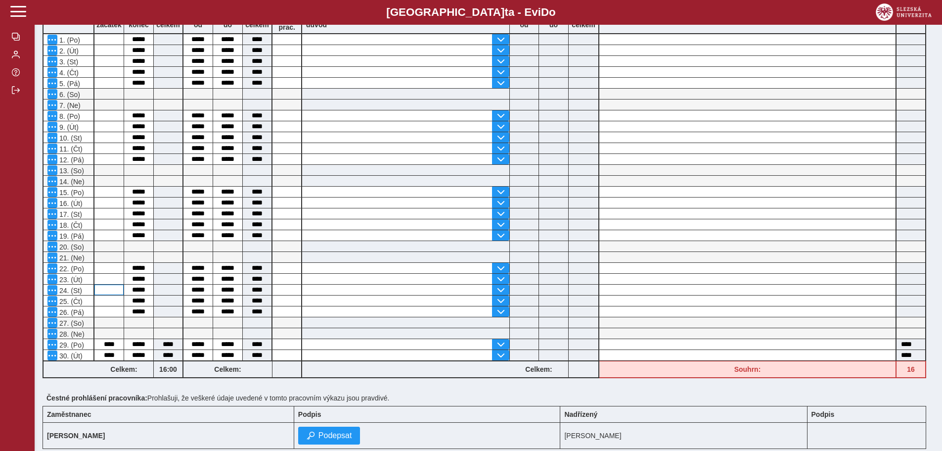
scroll to position [198, 0]
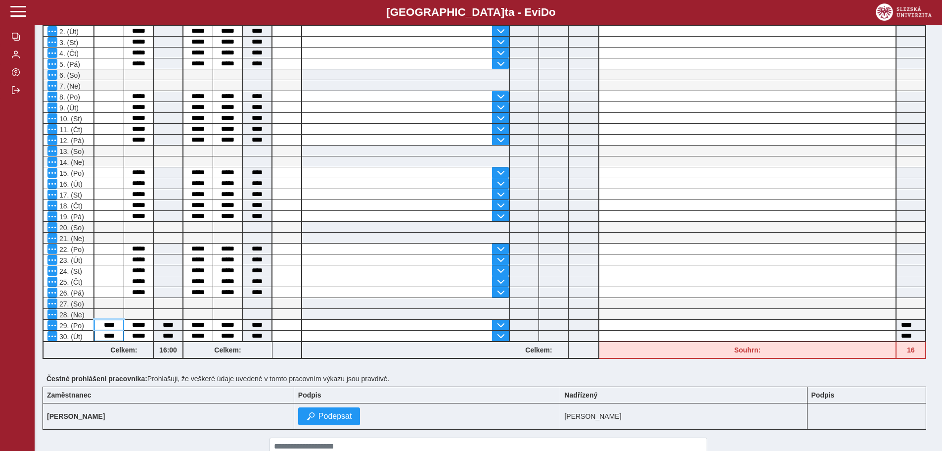
drag, startPoint x: 115, startPoint y: 328, endPoint x: 97, endPoint y: 332, distance: 18.2
click at [97, 332] on div "vrátit Pracovní směna začátek konec celkem Přestávka v práci od do celkem Doba …" at bounding box center [485, 167] width 892 height 389
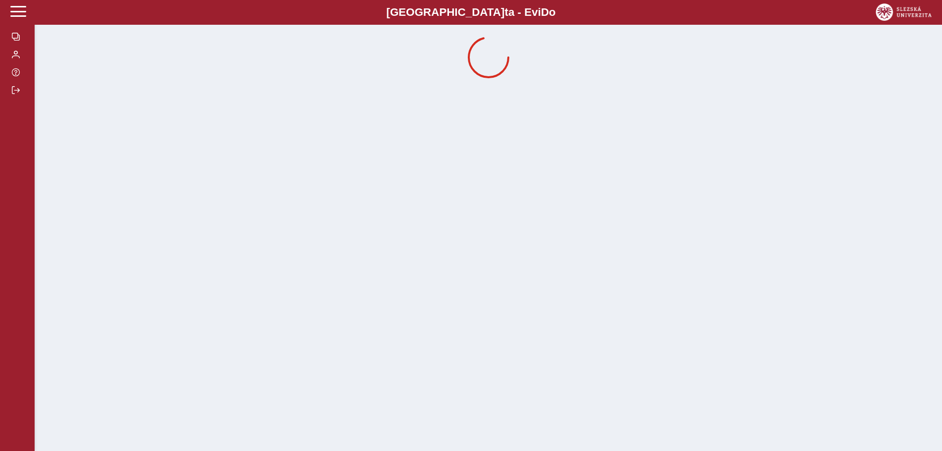
scroll to position [0, 0]
drag, startPoint x: 115, startPoint y: 335, endPoint x: 101, endPoint y: 339, distance: 14.8
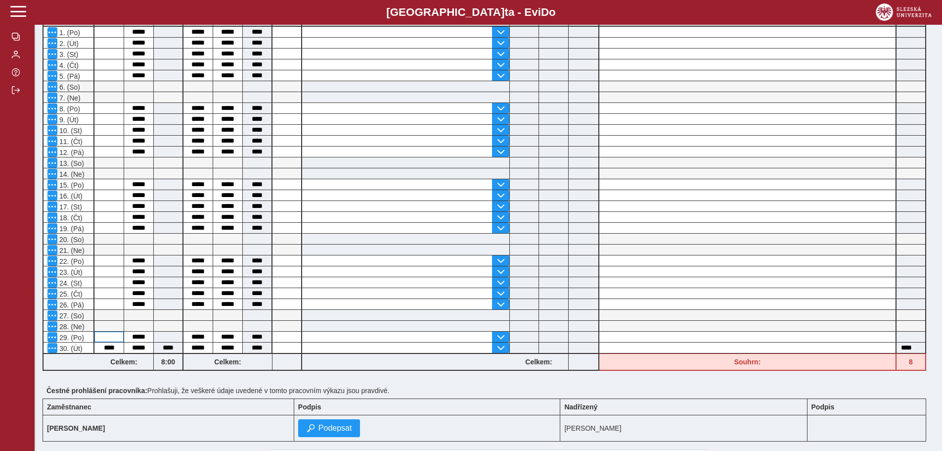
scroll to position [198, 0]
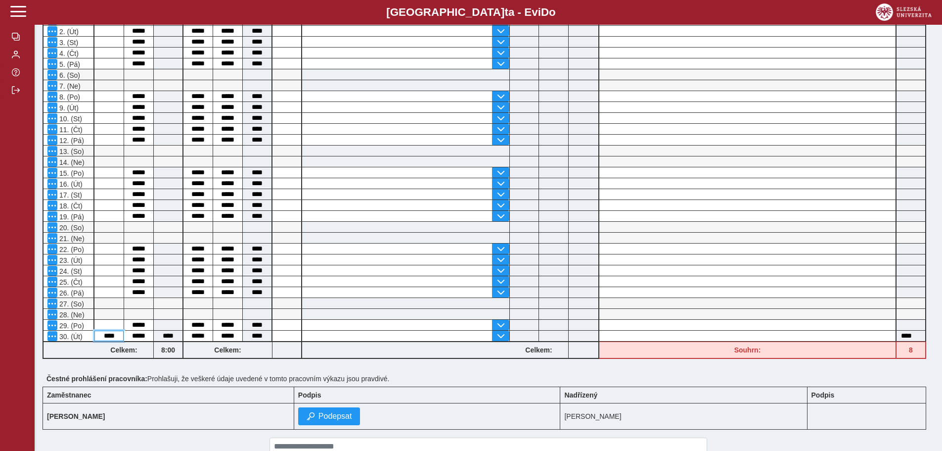
drag, startPoint x: 116, startPoint y: 335, endPoint x: 95, endPoint y: 342, distance: 21.6
click at [95, 342] on div "vrátit Pracovní směna začátek konec celkem Přestávka v práci od do celkem Doba …" at bounding box center [485, 167] width 892 height 389
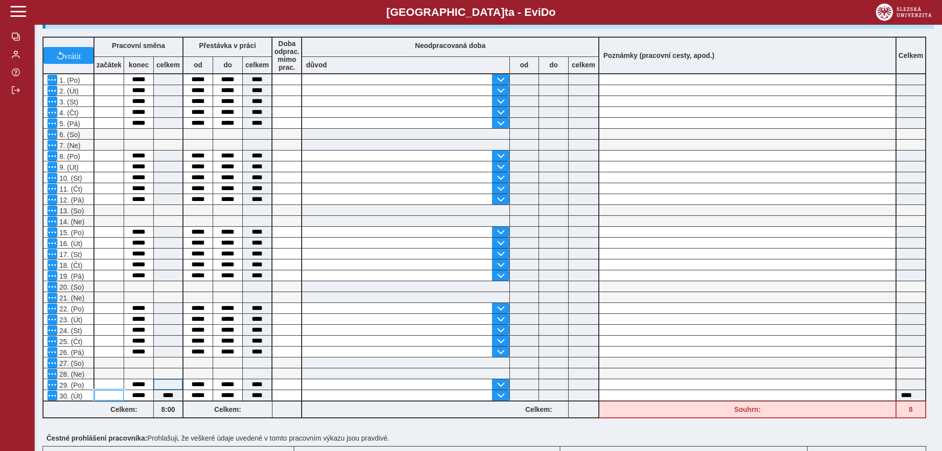
scroll to position [0, 0]
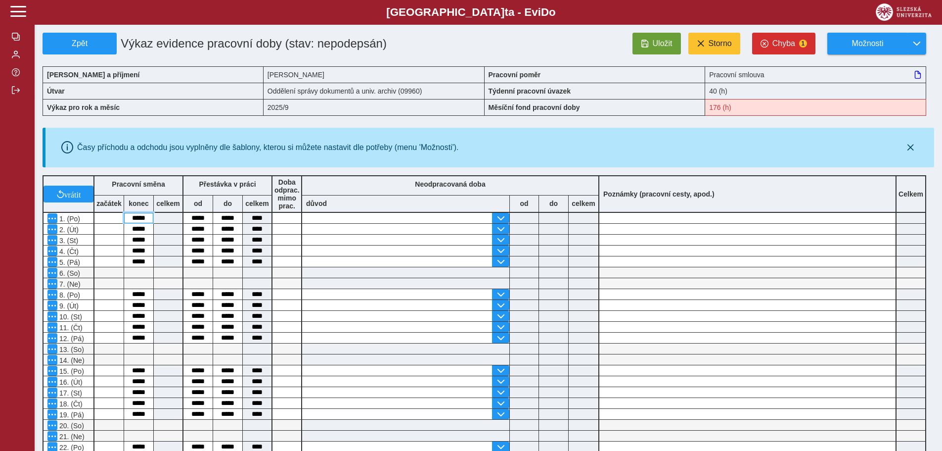
drag, startPoint x: 148, startPoint y: 218, endPoint x: 125, endPoint y: 220, distance: 23.3
click at [125, 220] on input "*****" at bounding box center [138, 218] width 29 height 10
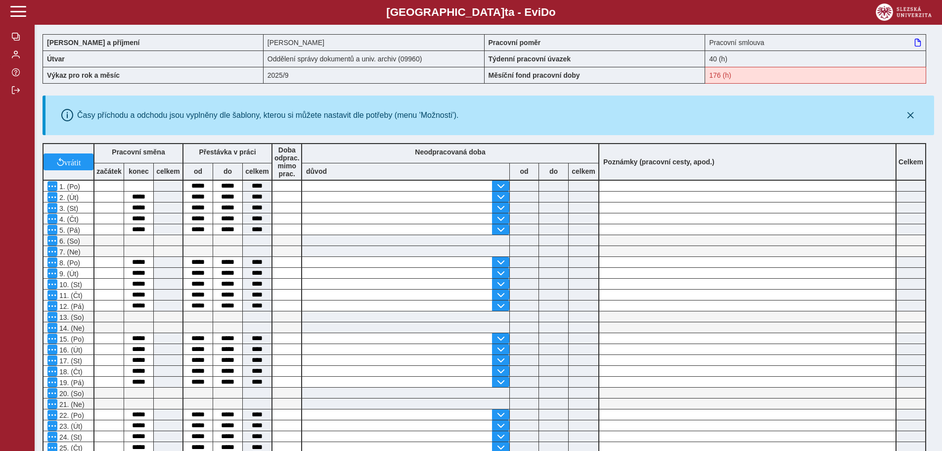
scroll to position [49, 0]
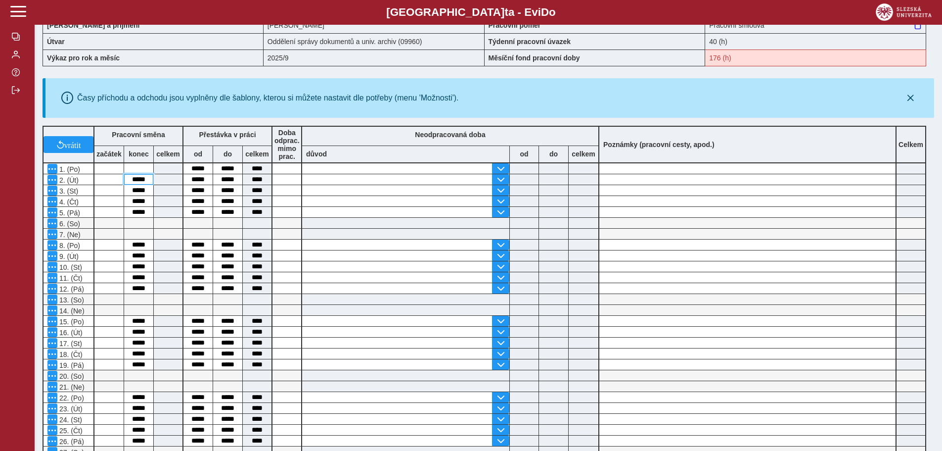
drag, startPoint x: 148, startPoint y: 180, endPoint x: 125, endPoint y: 183, distance: 23.9
click at [125, 183] on input "*****" at bounding box center [138, 179] width 29 height 10
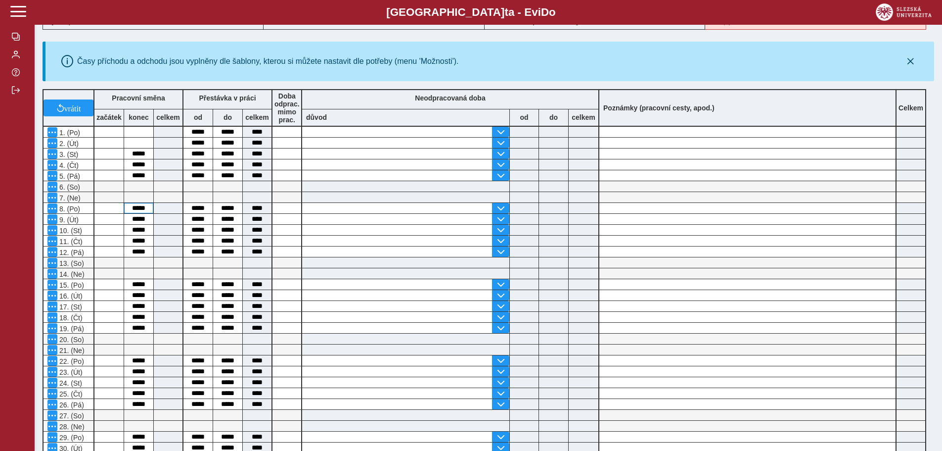
scroll to position [99, 0]
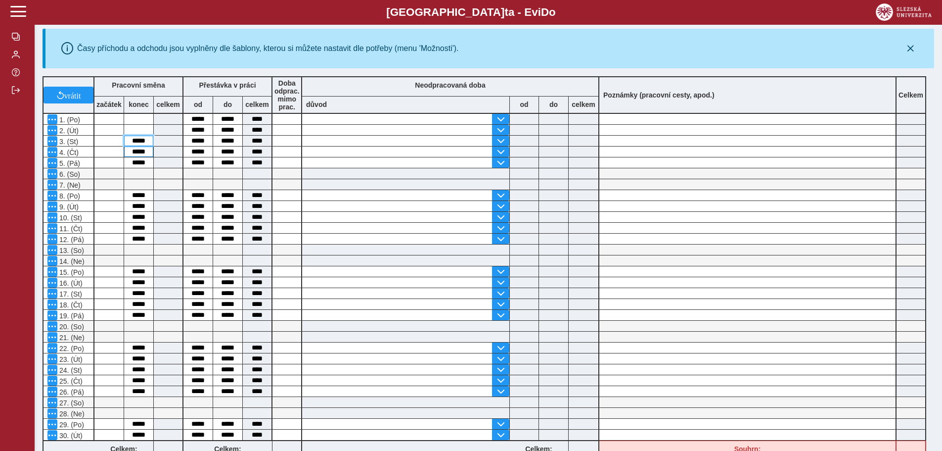
drag, startPoint x: 146, startPoint y: 142, endPoint x: 129, endPoint y: 147, distance: 17.7
click at [129, 147] on div "vrátit Pracovní směna začátek konec celkem Přestávka v práci od do celkem Doba …" at bounding box center [485, 266] width 892 height 389
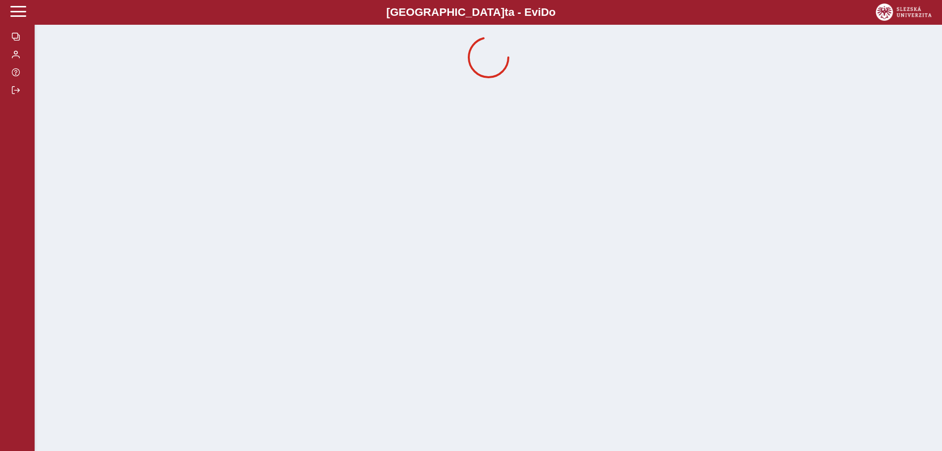
scroll to position [0, 0]
drag, startPoint x: 147, startPoint y: 152, endPoint x: 133, endPoint y: 153, distance: 14.4
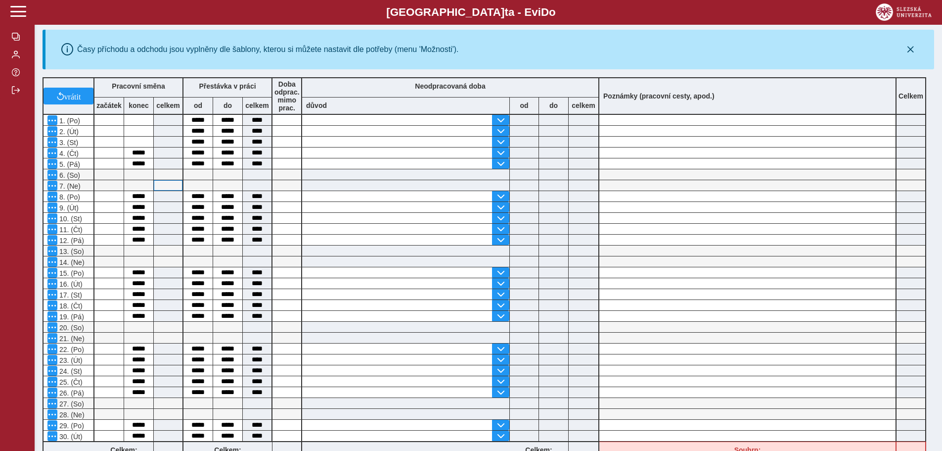
scroll to position [99, 0]
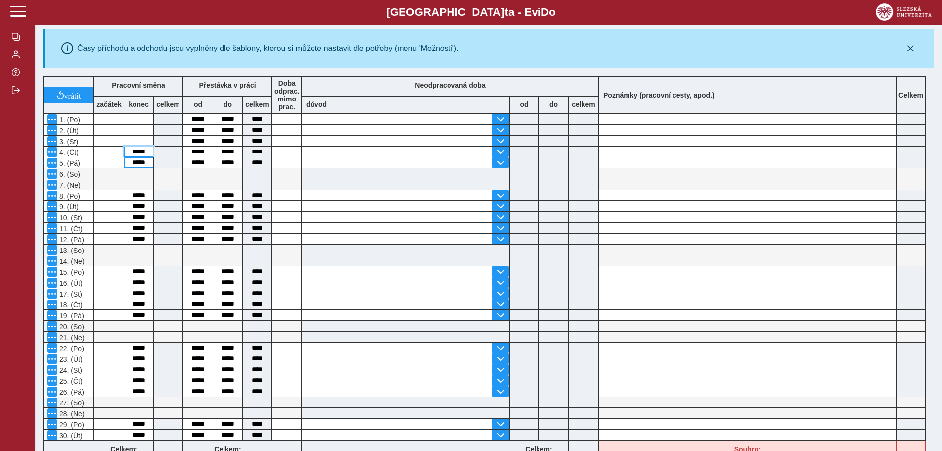
drag, startPoint x: 147, startPoint y: 153, endPoint x: 129, endPoint y: 160, distance: 19.6
click at [129, 160] on div "vrátit Pracovní směna začátek konec celkem Přestávka v práci od do celkem Doba …" at bounding box center [485, 266] width 892 height 389
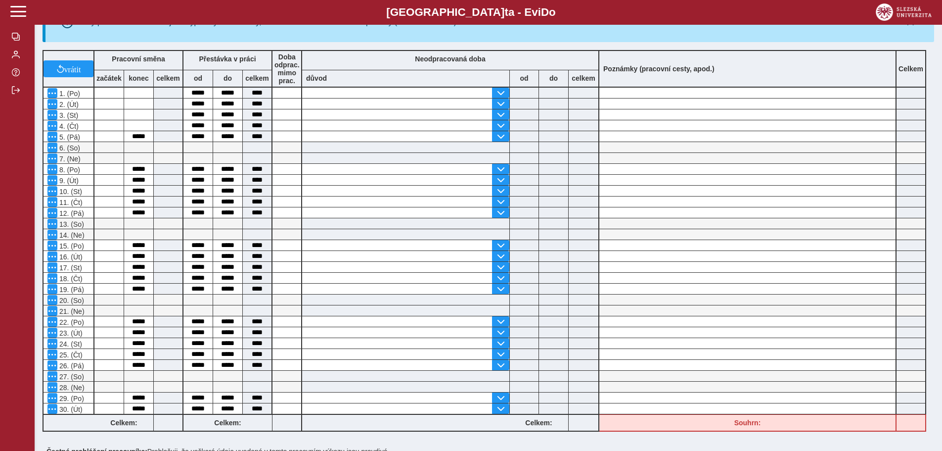
scroll to position [148, 0]
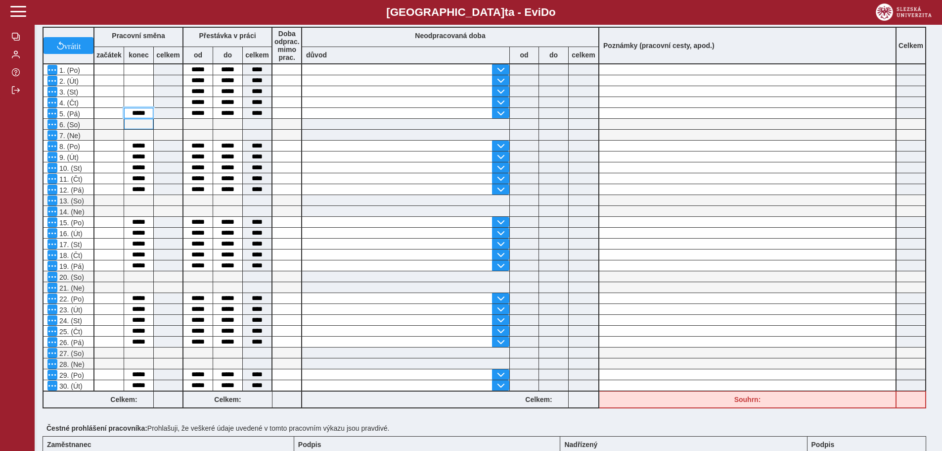
drag, startPoint x: 147, startPoint y: 115, endPoint x: 125, endPoint y: 119, distance: 22.2
click at [125, 119] on div "vrátit Pracovní směna začátek konec celkem Přestávka v práci od do celkem Doba …" at bounding box center [485, 217] width 892 height 389
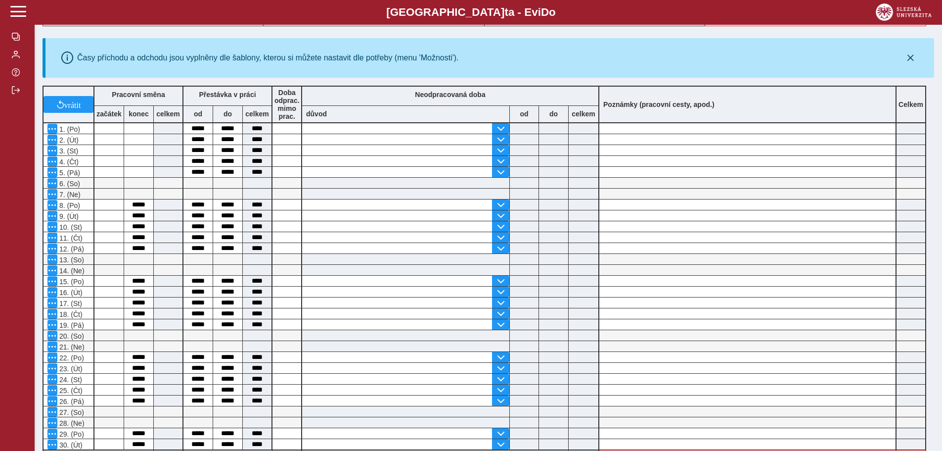
scroll to position [198, 0]
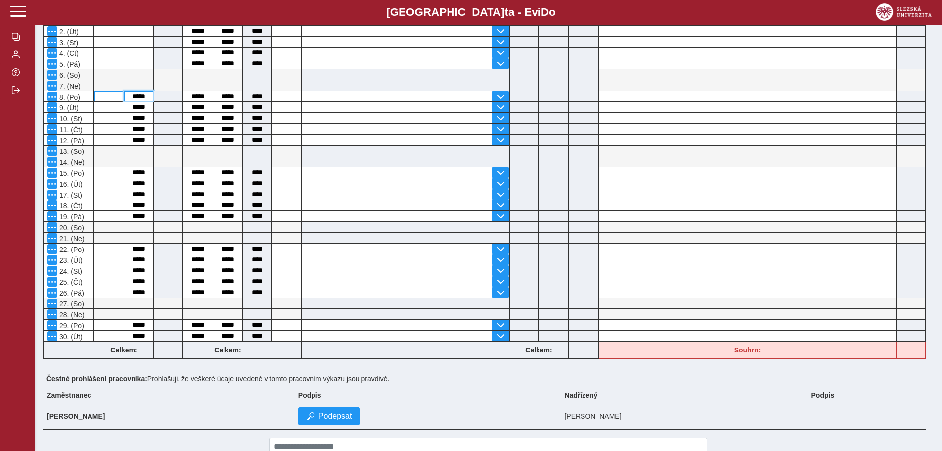
drag, startPoint x: 142, startPoint y: 95, endPoint x: 123, endPoint y: 100, distance: 19.6
click at [123, 100] on div "vrátit Pracovní směna začátek konec celkem Přestávka v práci od do celkem Doba …" at bounding box center [485, 167] width 892 height 389
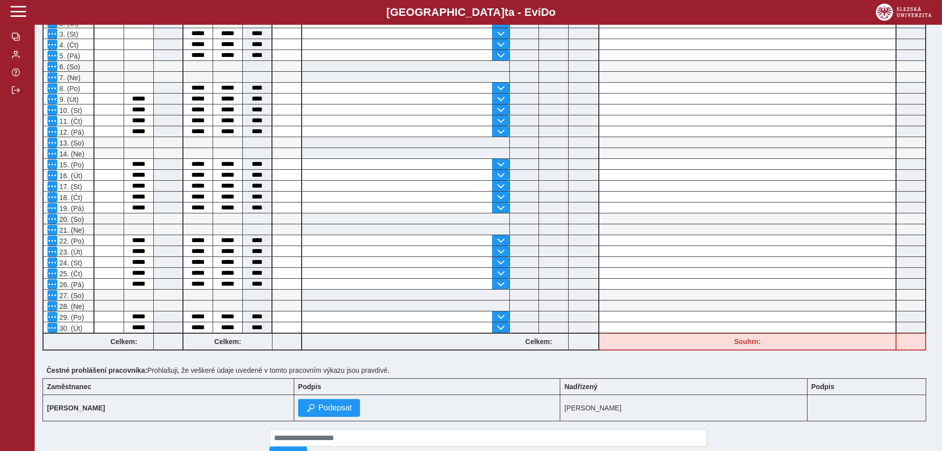
scroll to position [247, 0]
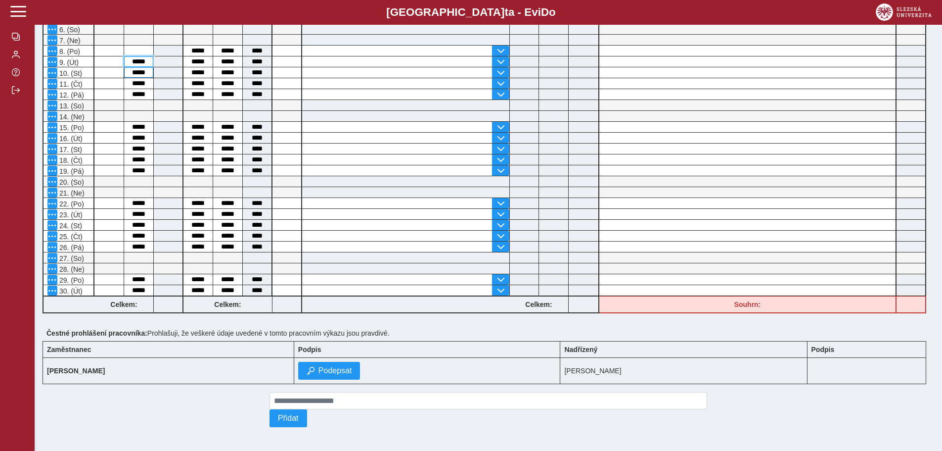
drag, startPoint x: 148, startPoint y: 59, endPoint x: 130, endPoint y: 64, distance: 19.3
click at [130, 64] on div "vrátit Pracovní směna začátek konec celkem Přestávka v práci od do celkem Doba …" at bounding box center [485, 122] width 892 height 389
drag, startPoint x: 146, startPoint y: 67, endPoint x: 130, endPoint y: 77, distance: 18.4
click at [130, 77] on div "vrátit Pracovní směna začátek konec celkem Přestávka v práci od do celkem Doba …" at bounding box center [485, 122] width 892 height 389
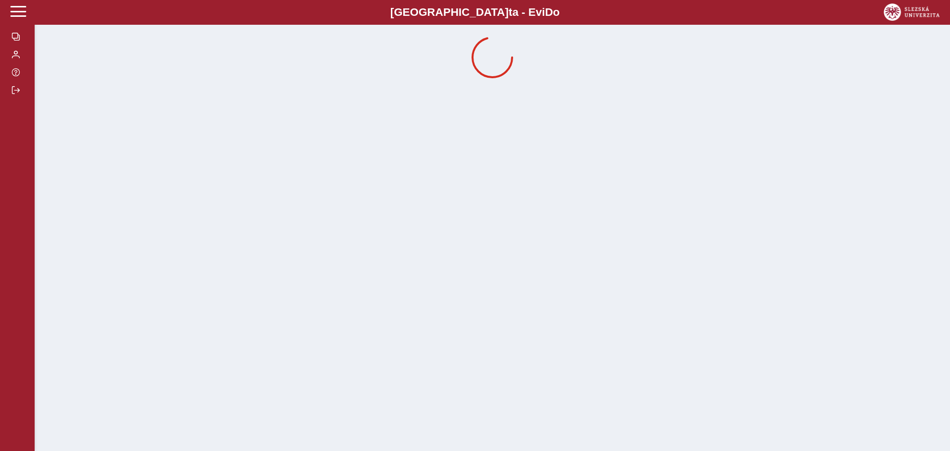
drag, startPoint x: 143, startPoint y: 80, endPoint x: 134, endPoint y: 80, distance: 9.9
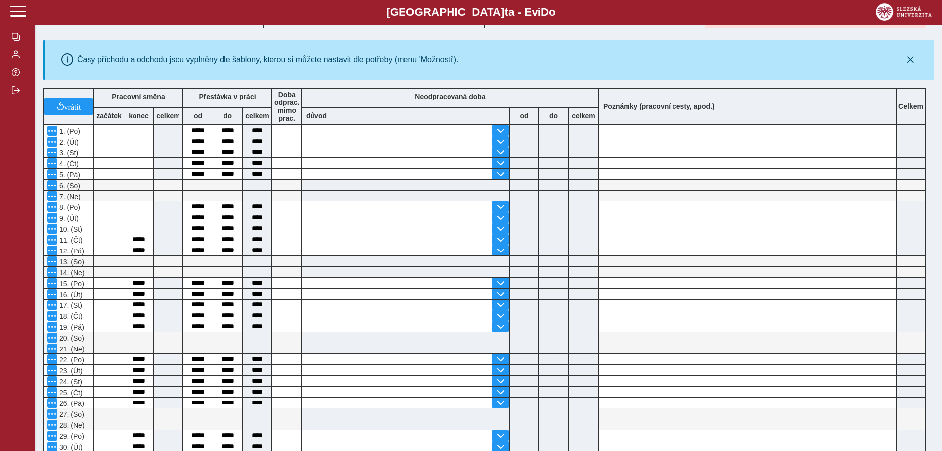
scroll to position [99, 0]
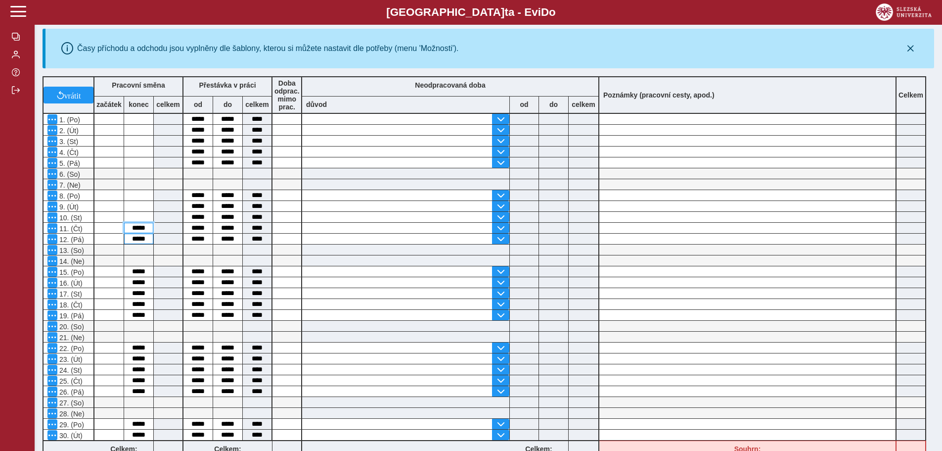
drag, startPoint x: 146, startPoint y: 227, endPoint x: 127, endPoint y: 236, distance: 21.5
click at [127, 236] on div "vrátit Pracovní směna začátek konec celkem Přestávka v práci od do celkem Doba …" at bounding box center [485, 266] width 892 height 389
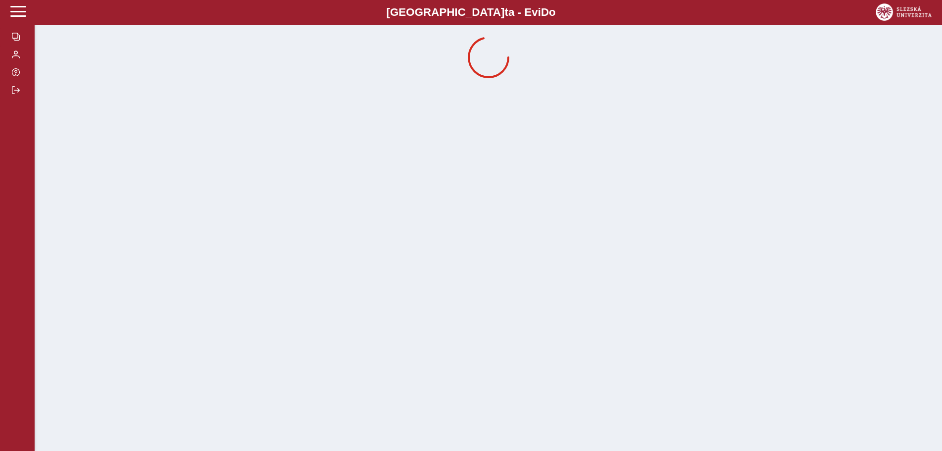
scroll to position [0, 0]
drag, startPoint x: 146, startPoint y: 138, endPoint x: 135, endPoint y: 142, distance: 11.6
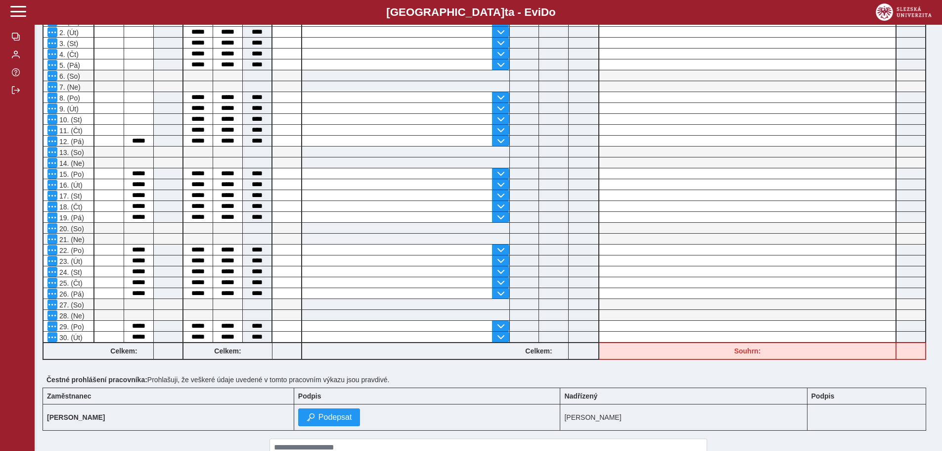
scroll to position [198, 0]
drag, startPoint x: 147, startPoint y: 137, endPoint x: 129, endPoint y: 144, distance: 20.0
click at [129, 144] on input "*****" at bounding box center [138, 140] width 29 height 10
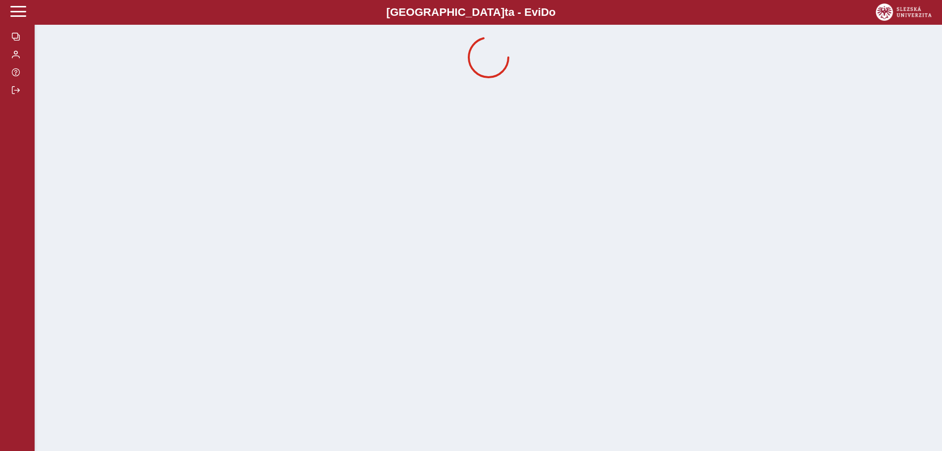
scroll to position [0, 0]
drag, startPoint x: 148, startPoint y: 120, endPoint x: 138, endPoint y: 123, distance: 10.8
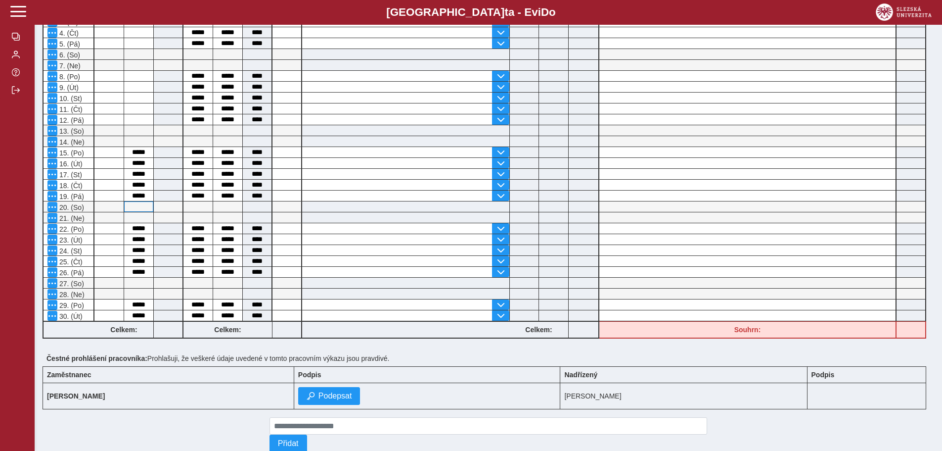
scroll to position [247, 0]
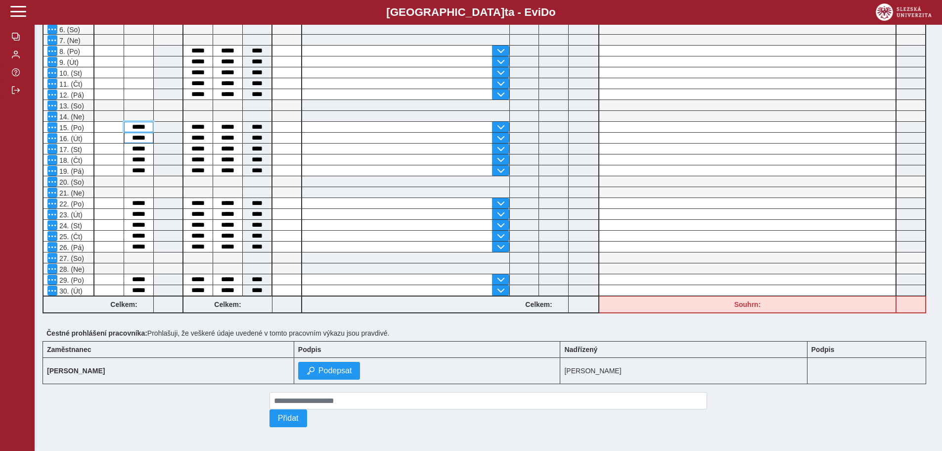
drag, startPoint x: 144, startPoint y: 124, endPoint x: 126, endPoint y: 130, distance: 19.4
click at [126, 130] on div "vrátit Pracovní směna začátek konec celkem Přestávka v práci od do celkem Doba …" at bounding box center [485, 122] width 892 height 389
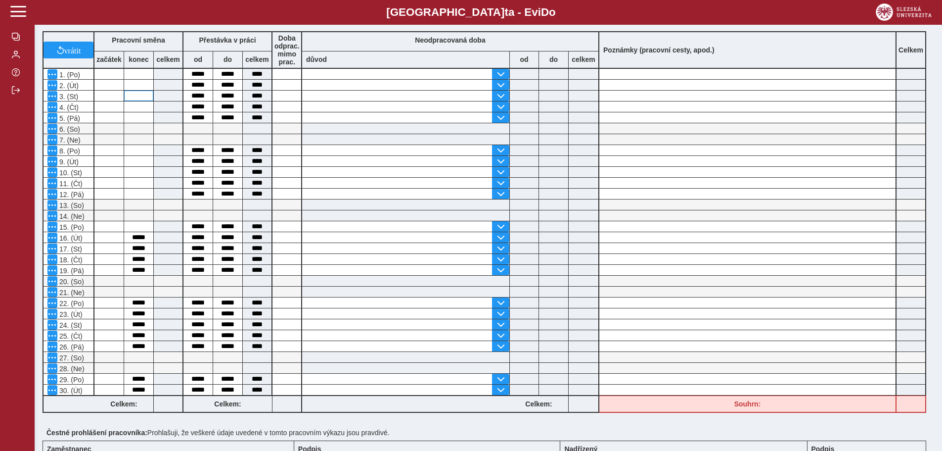
scroll to position [248, 0]
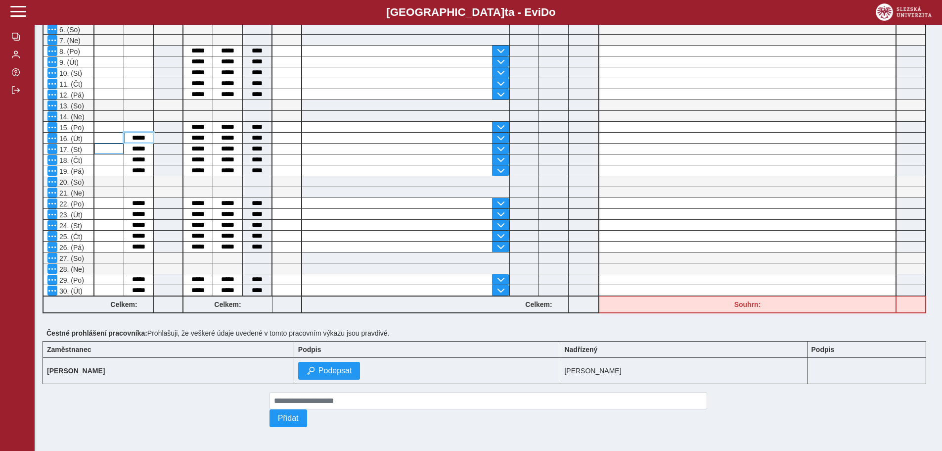
drag, startPoint x: 148, startPoint y: 134, endPoint x: 119, endPoint y: 139, distance: 29.6
click at [119, 139] on div "vrátit Pracovní směna začátek konec celkem Přestávka v práci od do celkem Doba …" at bounding box center [485, 122] width 892 height 389
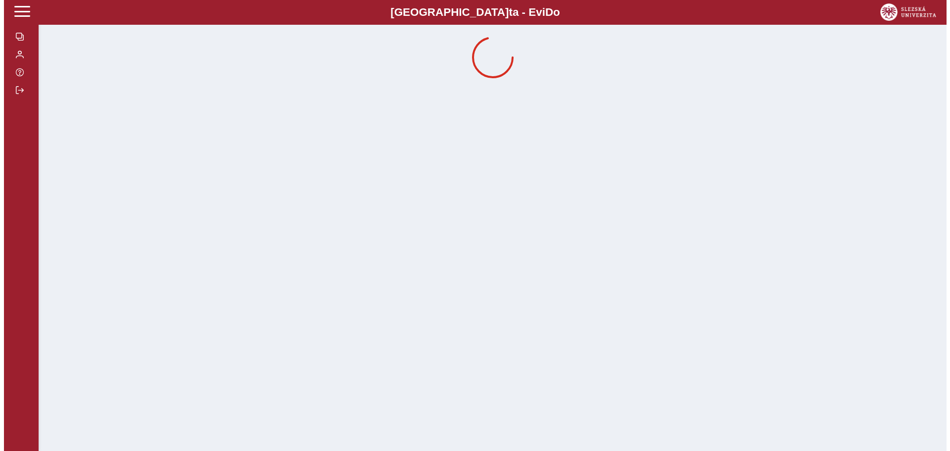
scroll to position [0, 0]
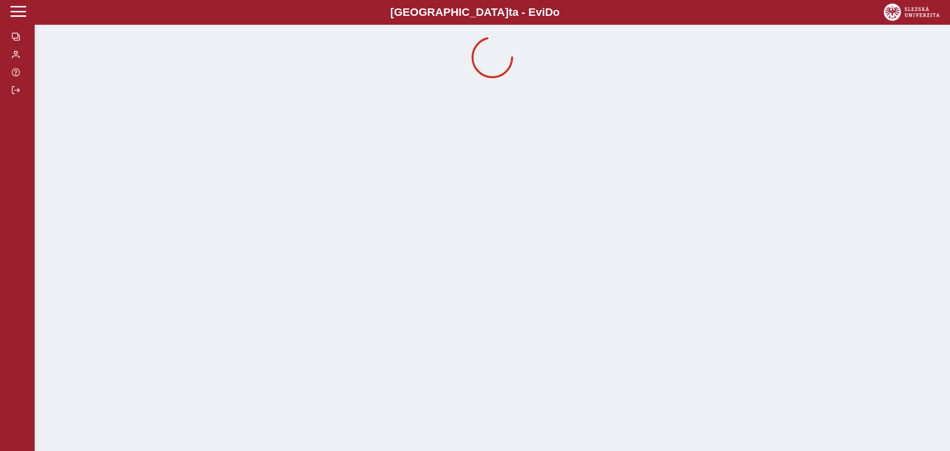
drag, startPoint x: 148, startPoint y: 143, endPoint x: 141, endPoint y: 144, distance: 7.1
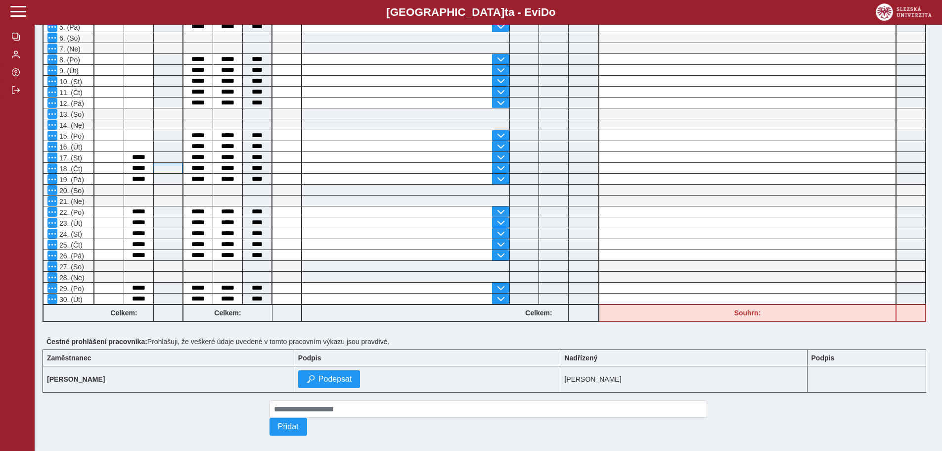
scroll to position [248, 0]
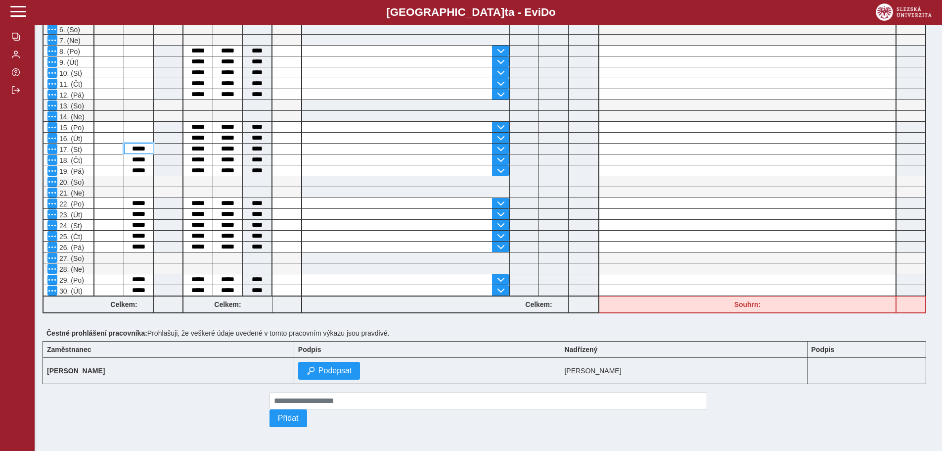
drag, startPoint x: 149, startPoint y: 145, endPoint x: 127, endPoint y: 148, distance: 23.0
click at [127, 148] on input "*****" at bounding box center [138, 148] width 29 height 10
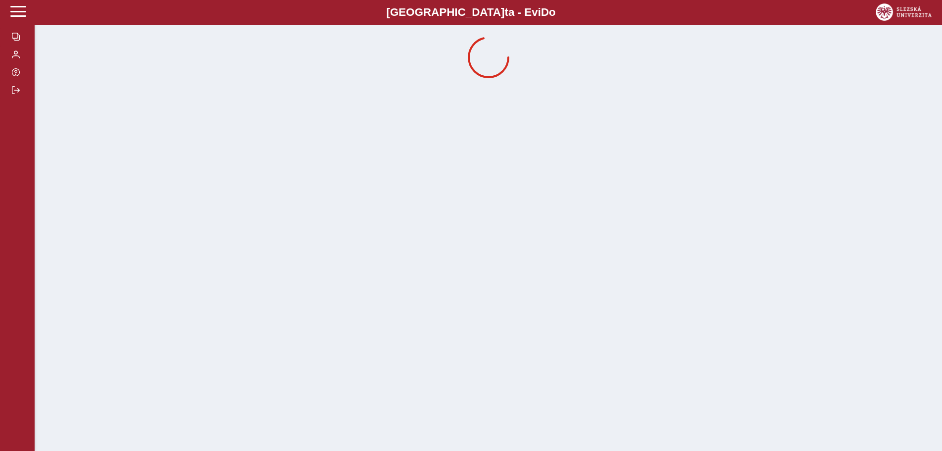
scroll to position [0, 0]
drag, startPoint x: 146, startPoint y: 154, endPoint x: 129, endPoint y: 158, distance: 17.8
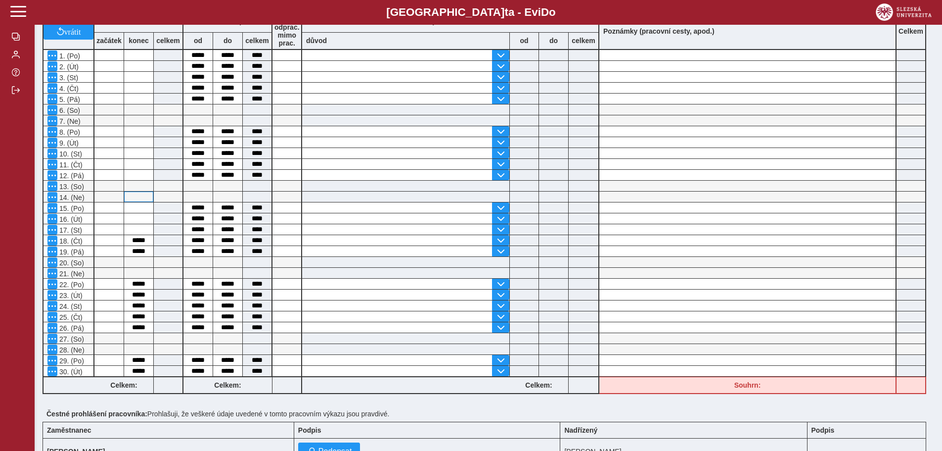
scroll to position [198, 0]
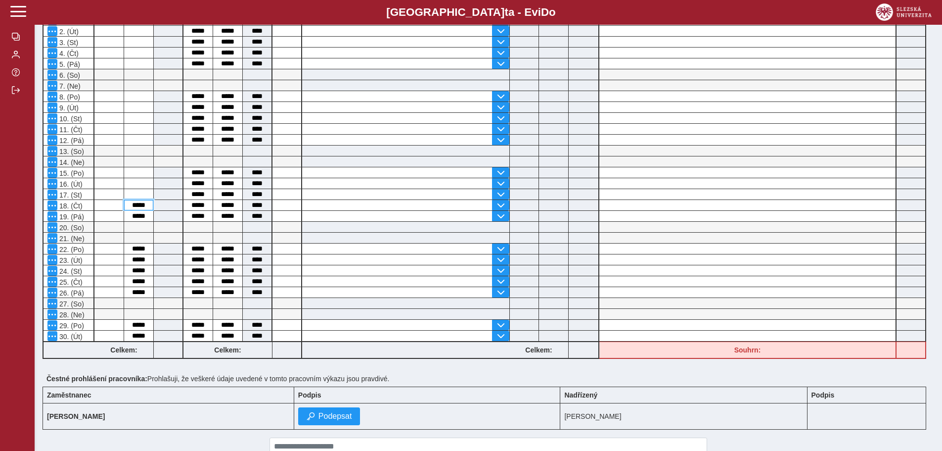
drag, startPoint x: 150, startPoint y: 206, endPoint x: 128, endPoint y: 208, distance: 22.8
click at [128, 208] on input "*****" at bounding box center [138, 205] width 29 height 10
drag, startPoint x: 148, startPoint y: 215, endPoint x: 126, endPoint y: 222, distance: 22.8
click at [126, 222] on div "vrátit Pracovní směna začátek konec celkem Přestávka v práci od do celkem Doba …" at bounding box center [485, 167] width 892 height 389
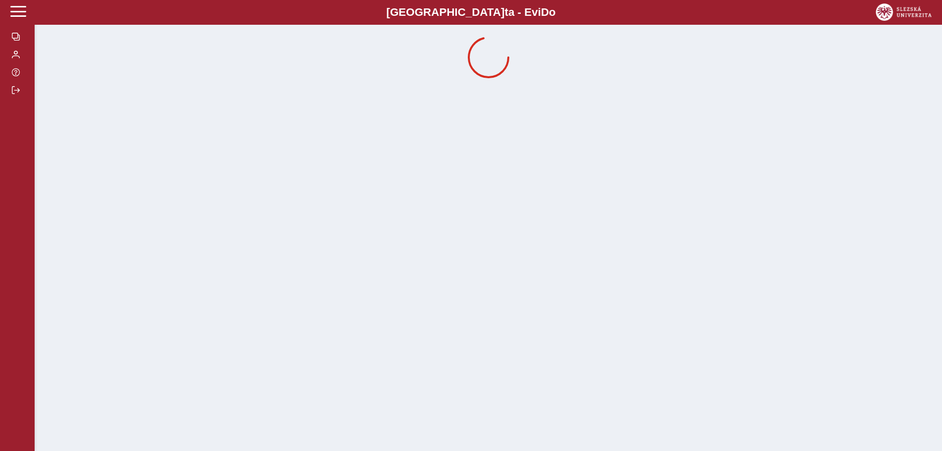
scroll to position [0, 0]
drag, startPoint x: 140, startPoint y: 201, endPoint x: 128, endPoint y: 204, distance: 12.8
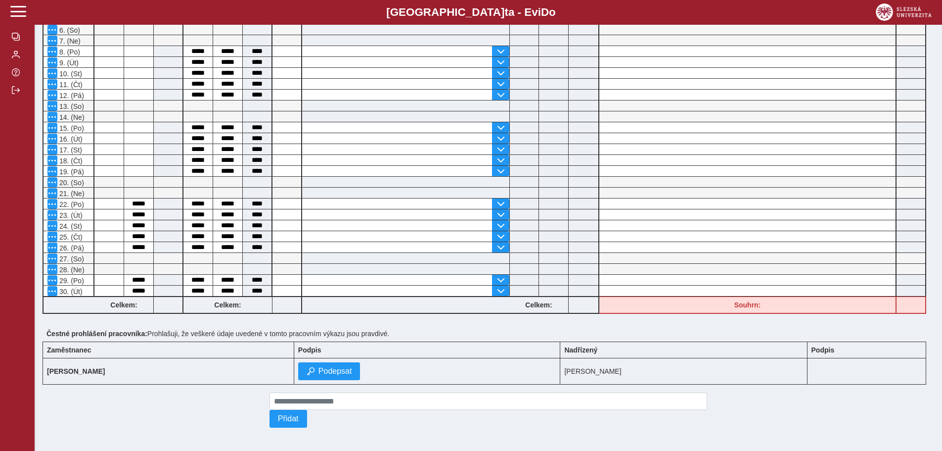
scroll to position [248, 0]
drag, startPoint x: 148, startPoint y: 196, endPoint x: 128, endPoint y: 203, distance: 21.3
click at [128, 203] on input "*****" at bounding box center [138, 203] width 29 height 10
drag, startPoint x: 147, startPoint y: 206, endPoint x: 127, endPoint y: 215, distance: 21.7
click at [127, 215] on div "vrátit Pracovní směna začátek konec celkem Přestávka v práci od do celkem Doba …" at bounding box center [485, 122] width 892 height 389
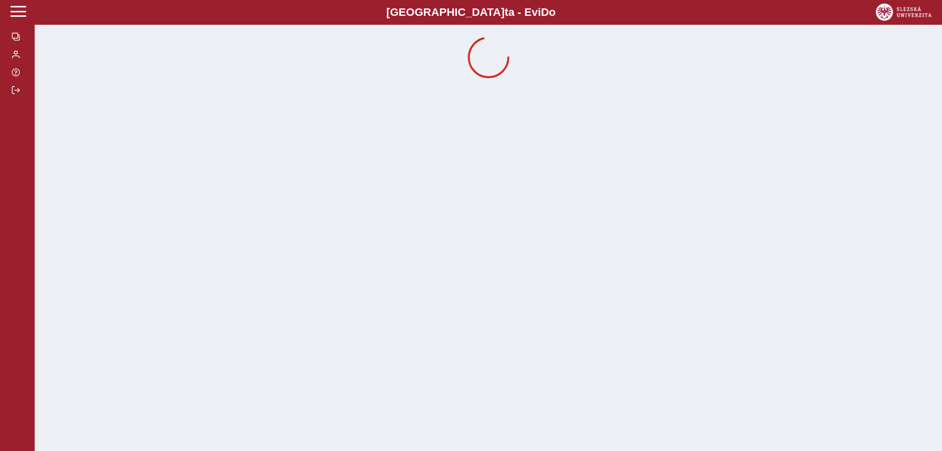
scroll to position [0, 0]
drag, startPoint x: 147, startPoint y: 218, endPoint x: 131, endPoint y: 220, distance: 17.0
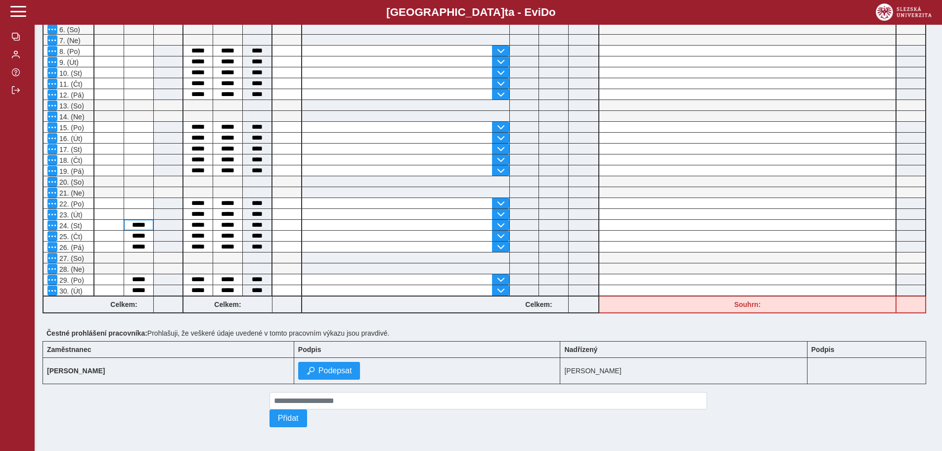
scroll to position [248, 0]
drag, startPoint x: 146, startPoint y: 219, endPoint x: 131, endPoint y: 224, distance: 15.6
click at [131, 224] on input "*****" at bounding box center [138, 225] width 29 height 10
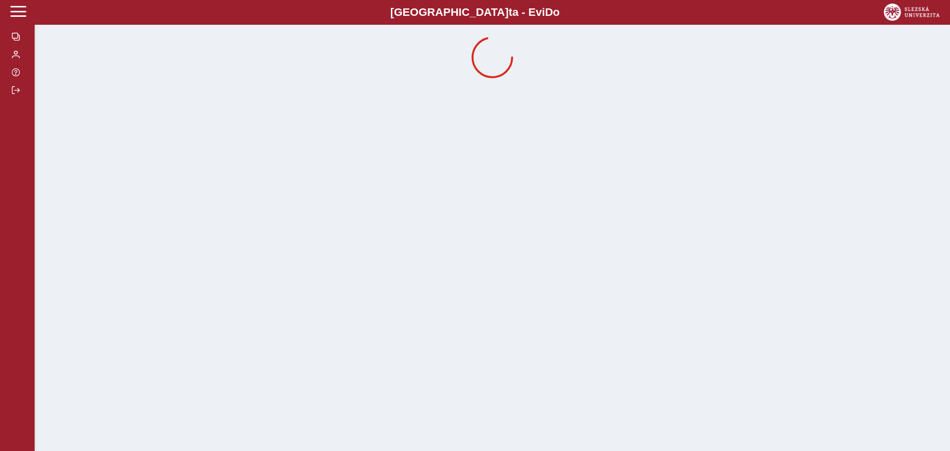
drag, startPoint x: 148, startPoint y: 231, endPoint x: 133, endPoint y: 238, distance: 16.6
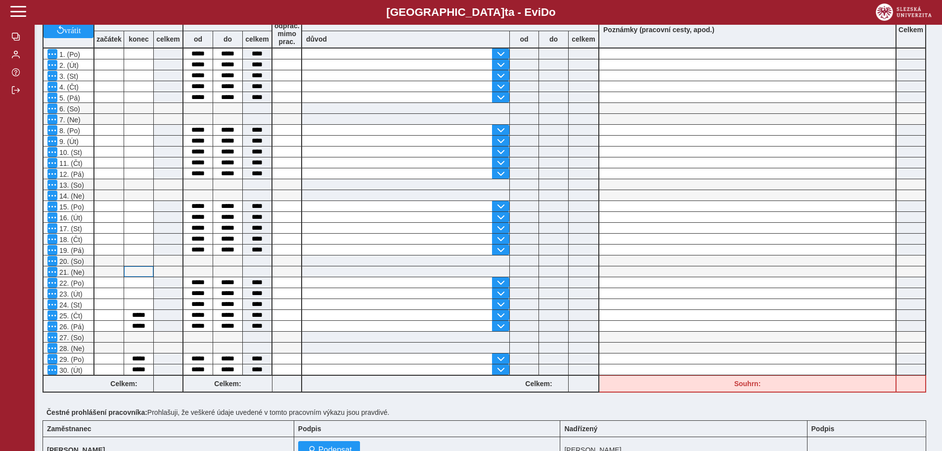
scroll to position [198, 0]
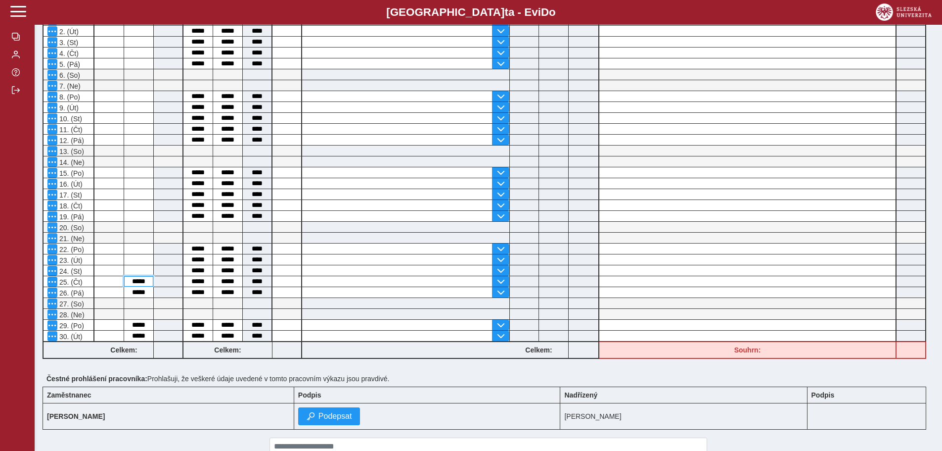
drag, startPoint x: 147, startPoint y: 281, endPoint x: 129, endPoint y: 284, distance: 18.5
click at [129, 284] on input "*****" at bounding box center [138, 281] width 29 height 10
drag, startPoint x: 147, startPoint y: 293, endPoint x: 125, endPoint y: 297, distance: 22.7
click at [125, 297] on div "*****" at bounding box center [139, 292] width 30 height 11
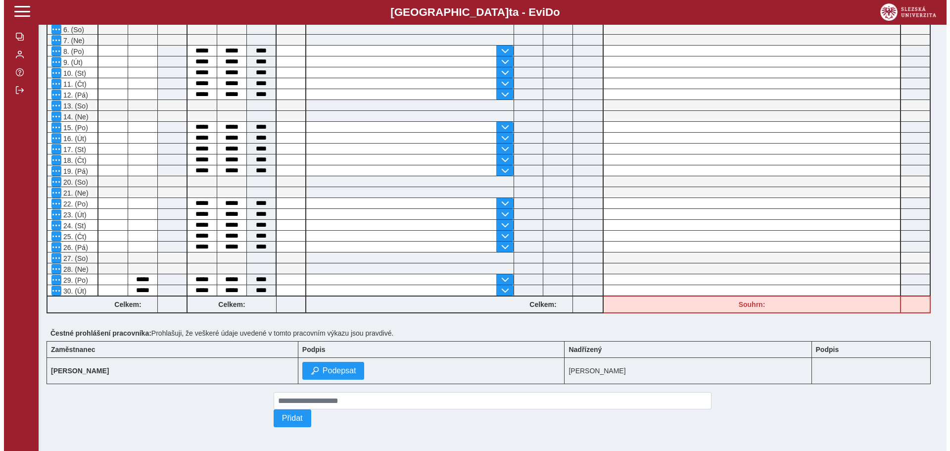
scroll to position [0, 0]
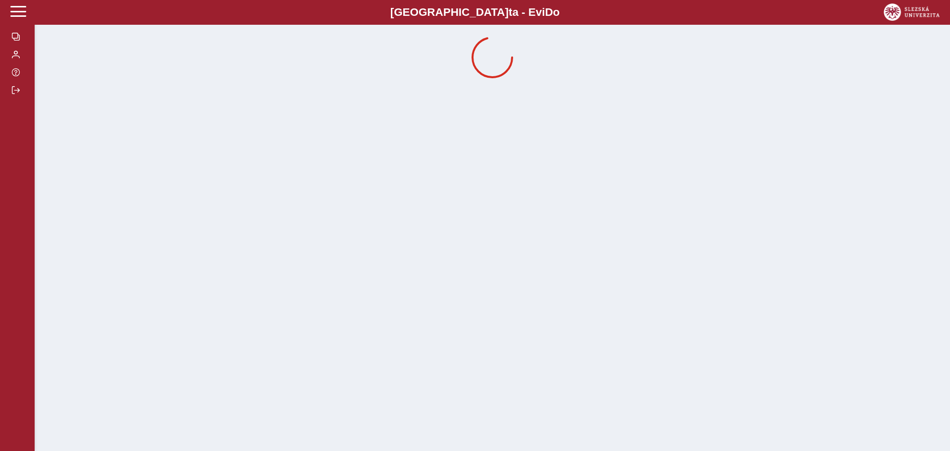
drag, startPoint x: 147, startPoint y: 276, endPoint x: 135, endPoint y: 276, distance: 12.4
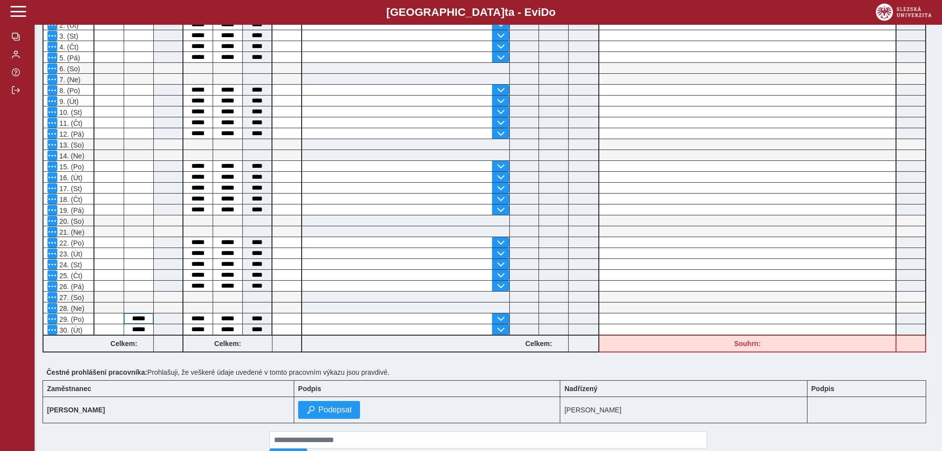
scroll to position [248, 0]
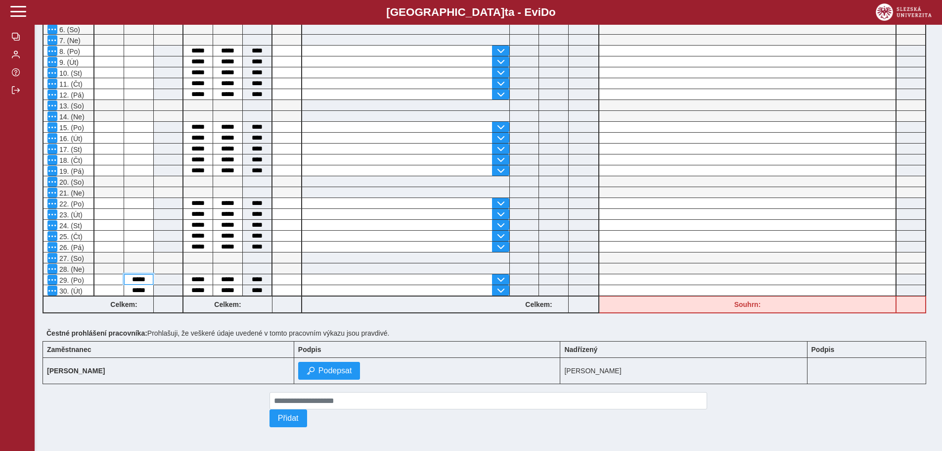
drag, startPoint x: 147, startPoint y: 273, endPoint x: 128, endPoint y: 274, distance: 19.3
click at [128, 274] on input "*****" at bounding box center [138, 279] width 29 height 10
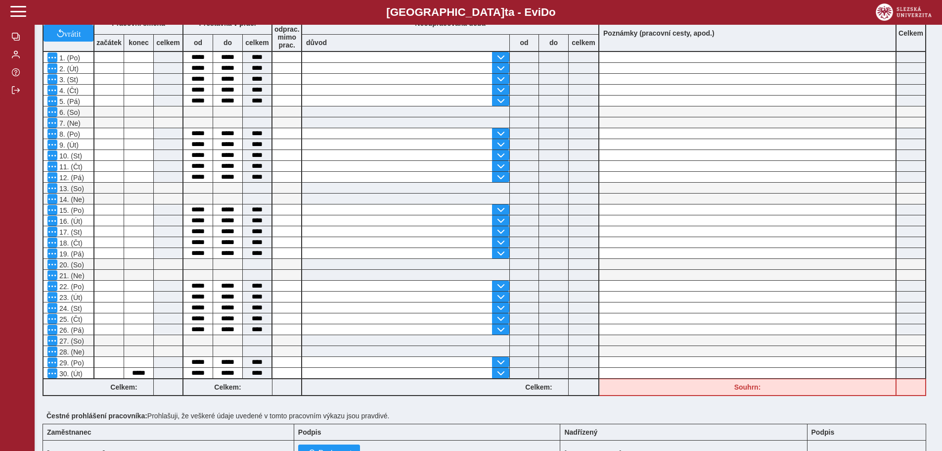
scroll to position [247, 0]
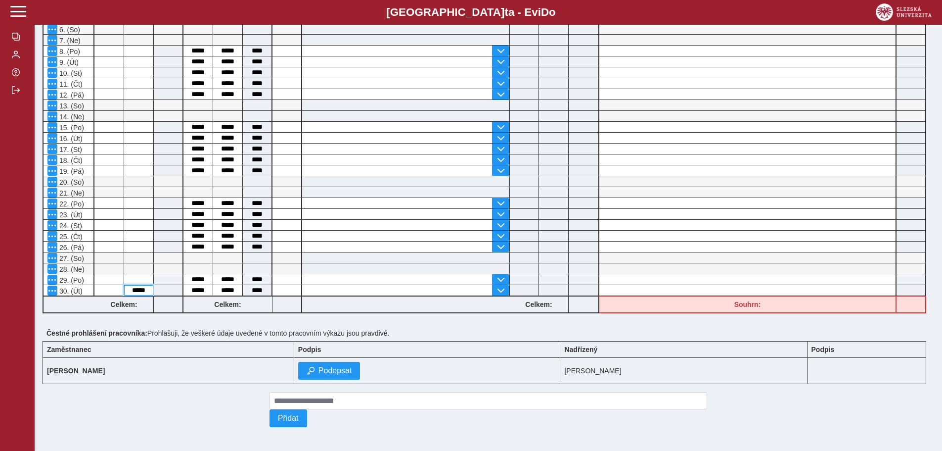
drag, startPoint x: 145, startPoint y: 284, endPoint x: 124, endPoint y: 290, distance: 21.7
click at [124, 290] on input "*****" at bounding box center [138, 290] width 29 height 10
drag, startPoint x: 145, startPoint y: 285, endPoint x: 121, endPoint y: 290, distance: 24.7
click at [121, 290] on div "vrátit Pracovní směna začátek konec celkem Přestávka v práci od do celkem Doba …" at bounding box center [485, 122] width 892 height 389
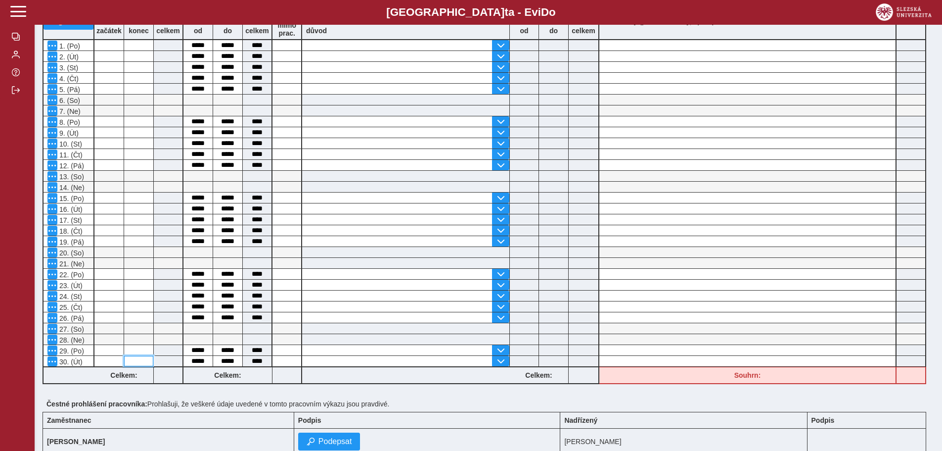
scroll to position [0, 0]
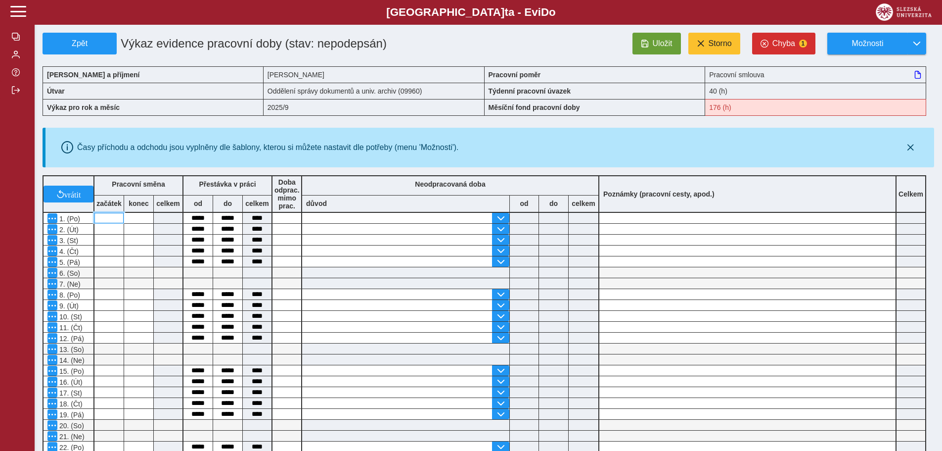
click at [113, 218] on input at bounding box center [108, 218] width 29 height 10
type input "****"
click at [670, 42] on span "Uložit" at bounding box center [663, 43] width 20 height 9
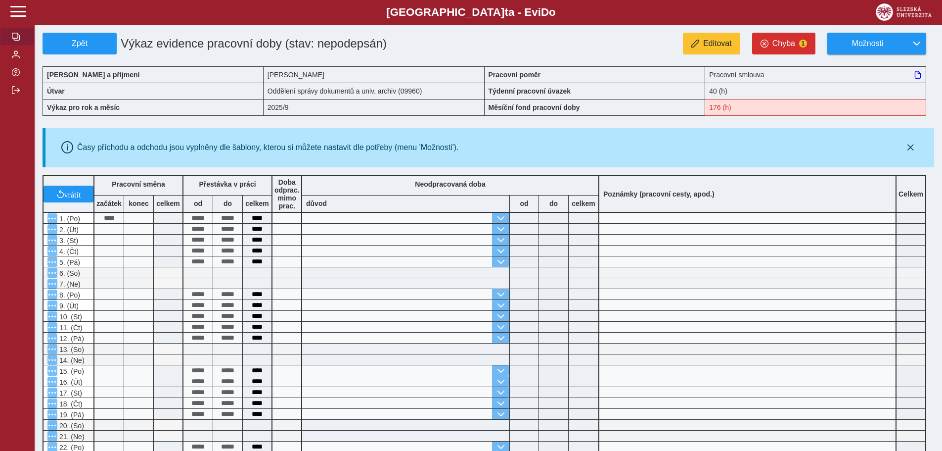
click at [13, 36] on span "button" at bounding box center [16, 37] width 8 height 8
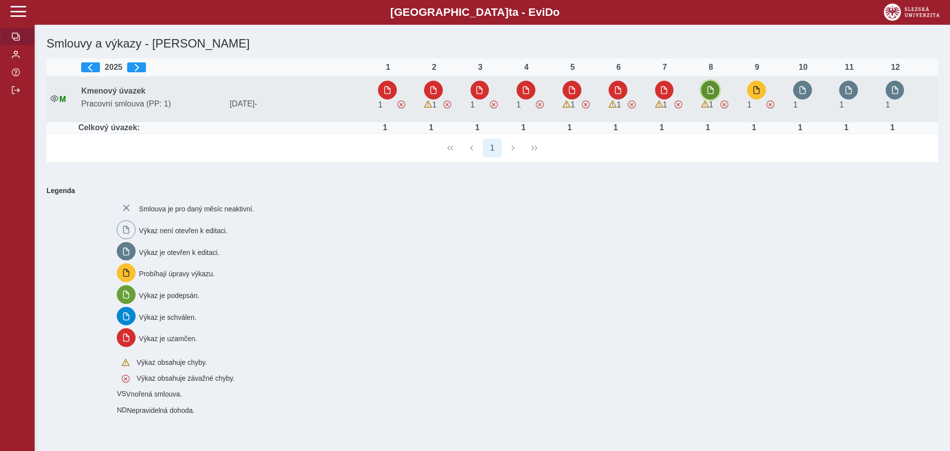
click at [712, 90] on span "button" at bounding box center [710, 90] width 8 height 8
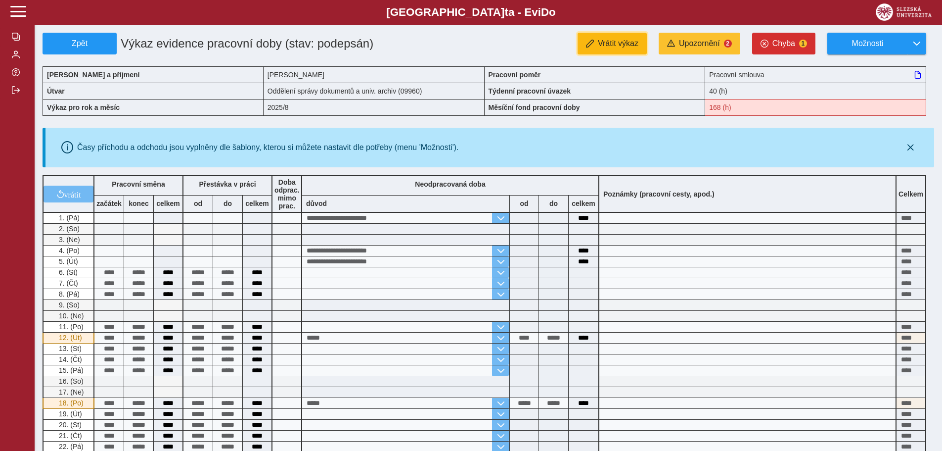
click at [612, 46] on span "Vrátit výkaz" at bounding box center [618, 43] width 41 height 9
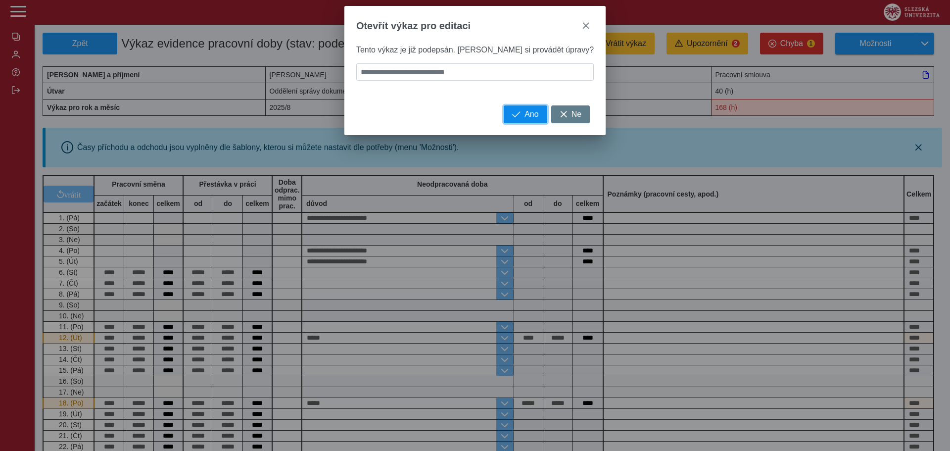
click at [524, 119] on span "Ano" at bounding box center [531, 114] width 14 height 9
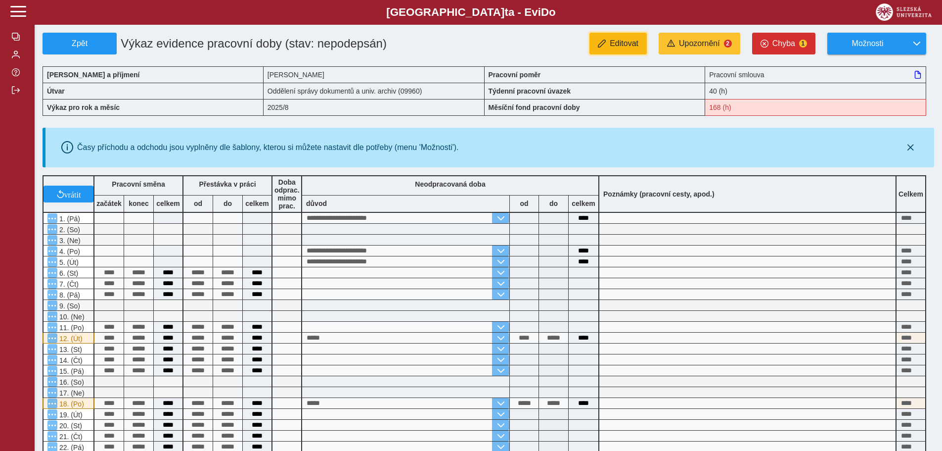
click at [622, 47] on span "Editovat" at bounding box center [624, 43] width 29 height 9
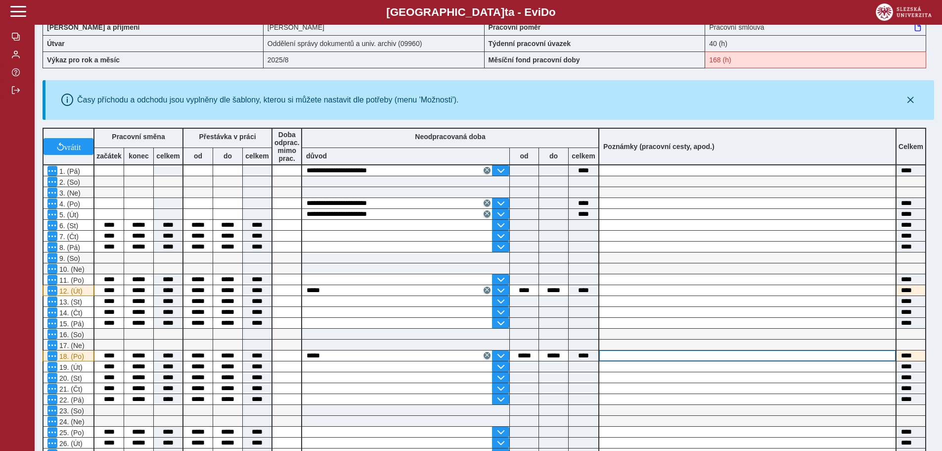
scroll to position [99, 0]
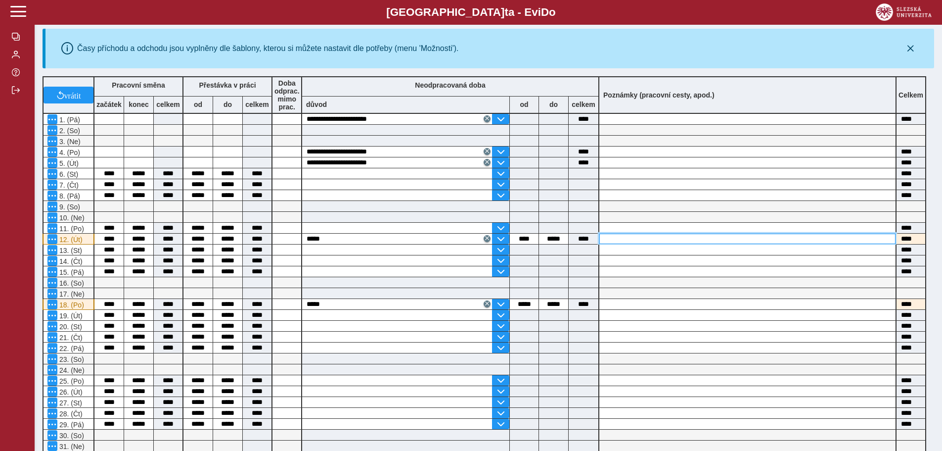
click at [631, 237] on input at bounding box center [747, 238] width 296 height 10
type input "********"
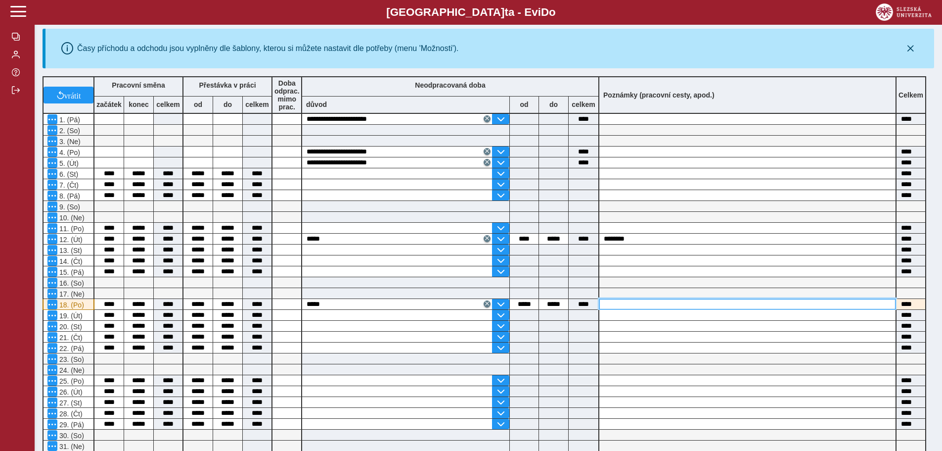
click at [630, 308] on input at bounding box center [747, 304] width 296 height 10
type input "********"
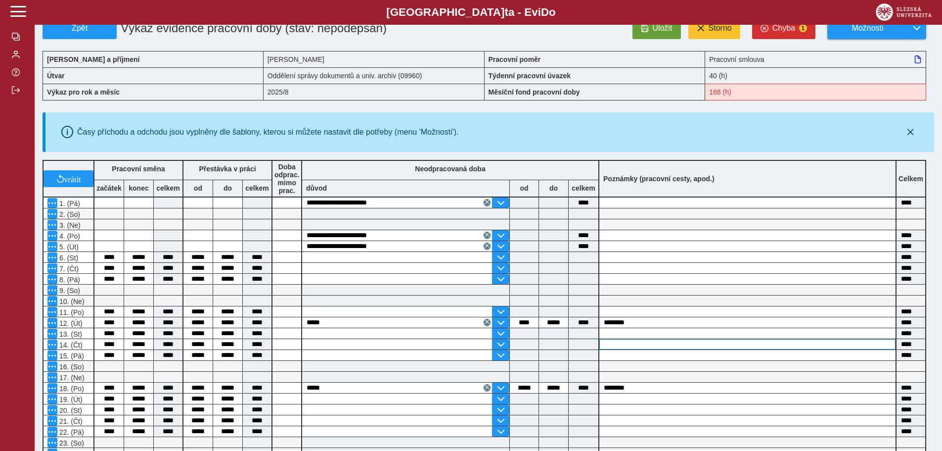
scroll to position [0, 0]
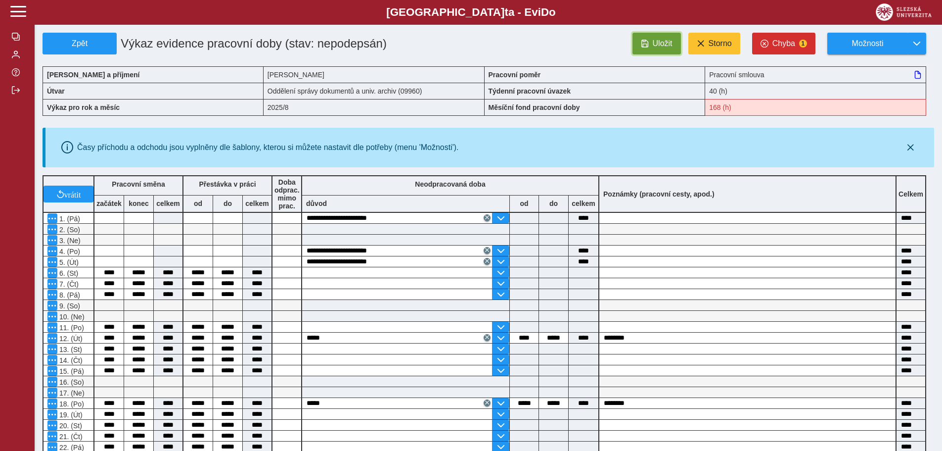
click at [662, 42] on span "Uložit" at bounding box center [663, 43] width 20 height 9
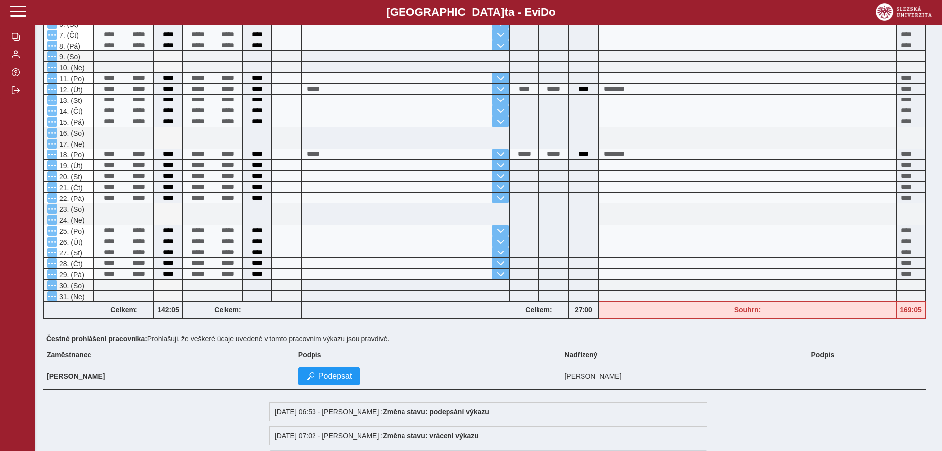
scroll to position [312, 0]
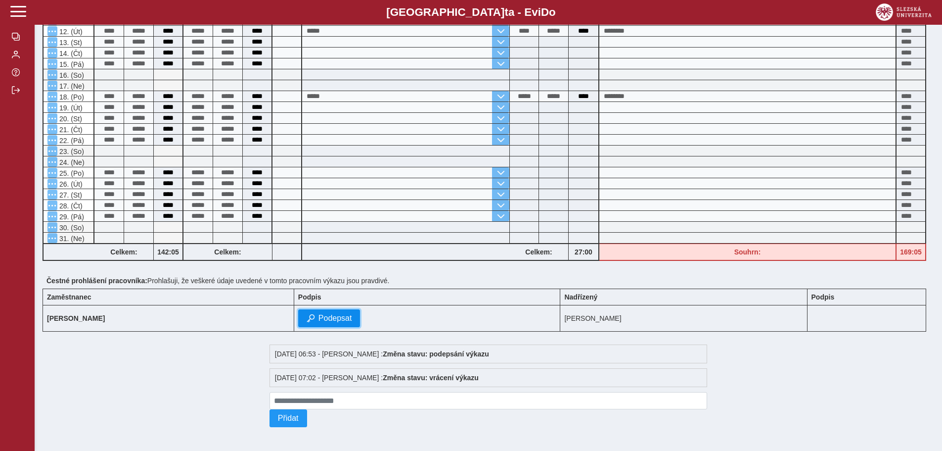
click at [339, 309] on button "Podepsat" at bounding box center [329, 318] width 62 height 18
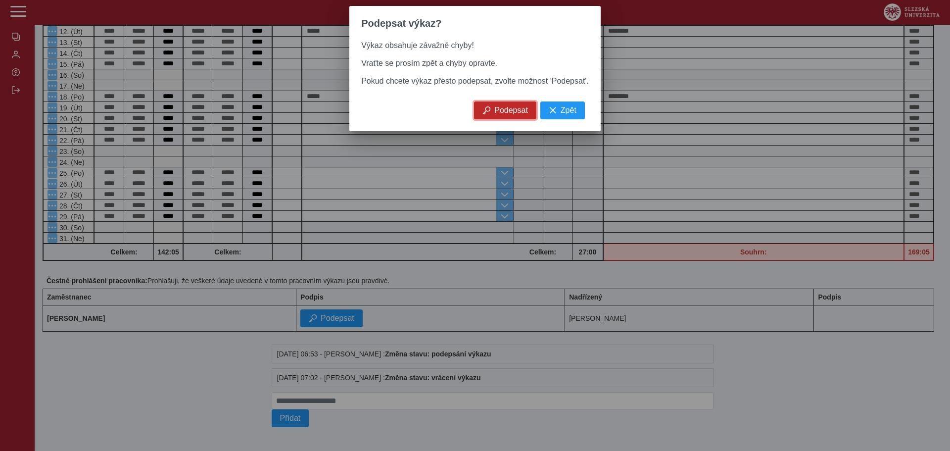
click at [526, 119] on button "Podepsat" at bounding box center [505, 110] width 62 height 18
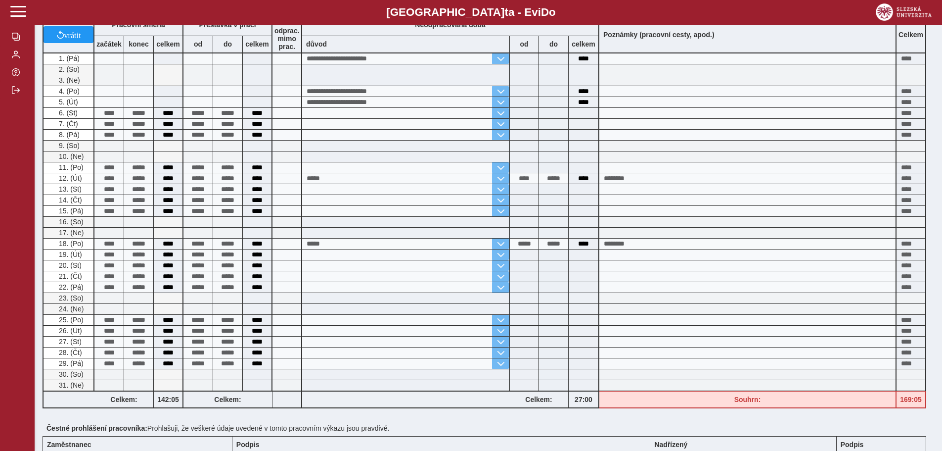
scroll to position [94, 0]
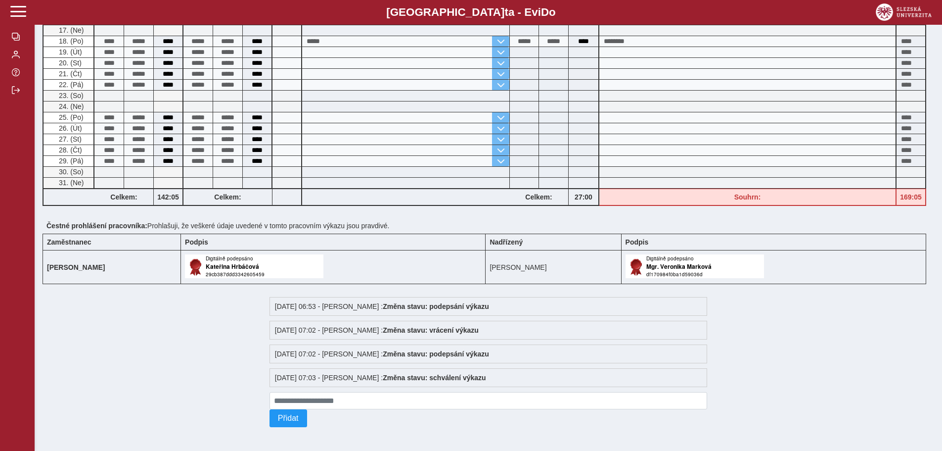
scroll to position [68, 0]
